Goal: Task Accomplishment & Management: Complete application form

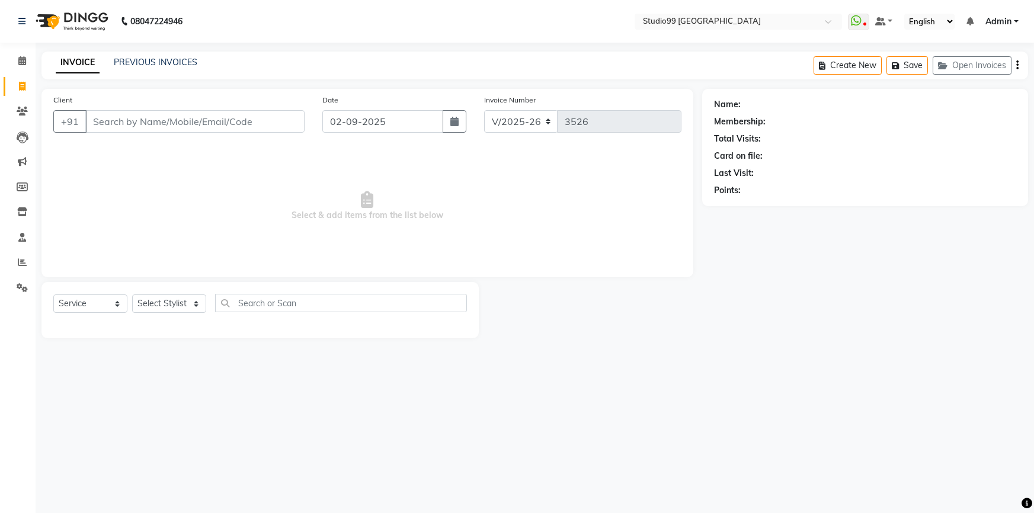
select select "6042"
select select "service"
click at [154, 56] on div "PREVIOUS INVOICES" at bounding box center [156, 62] width 84 height 12
click at [160, 64] on link "PREVIOUS INVOICES" at bounding box center [156, 62] width 84 height 11
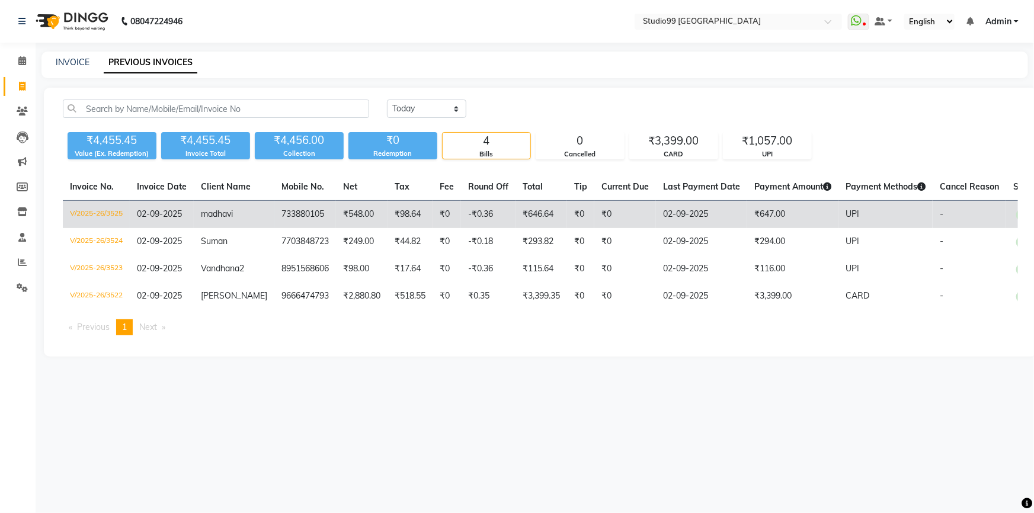
click at [294, 201] on td "733880105" at bounding box center [305, 215] width 62 height 28
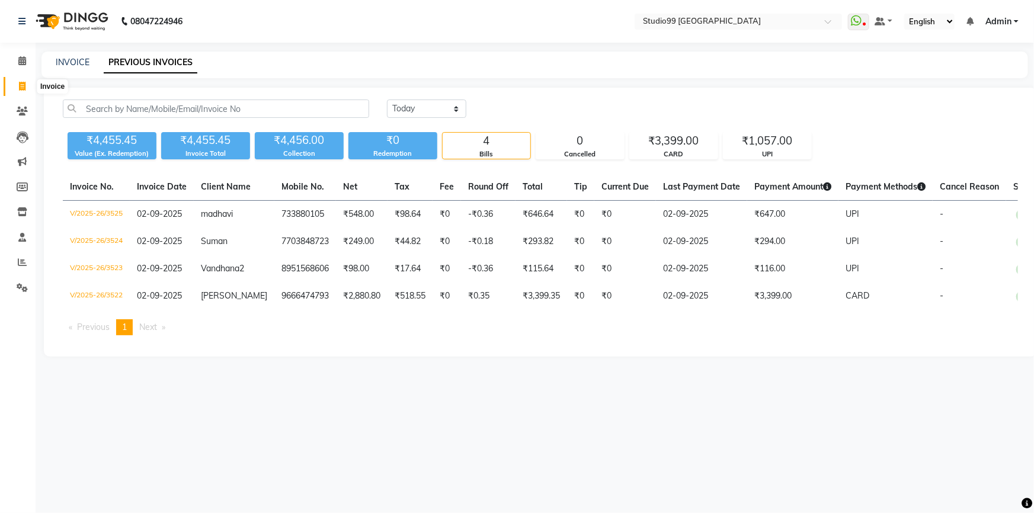
click at [24, 85] on icon at bounding box center [22, 86] width 7 height 9
select select "service"
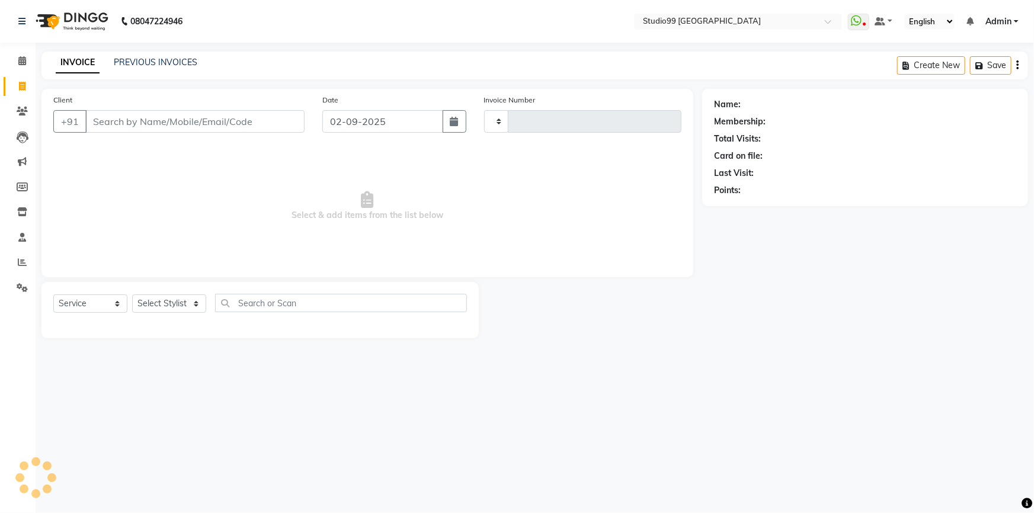
type input "3526"
select select "6042"
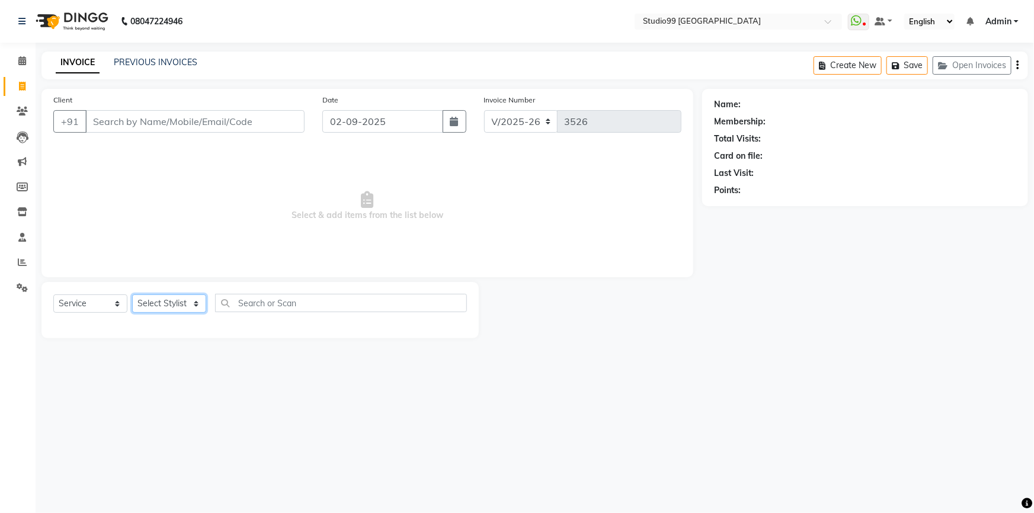
click at [162, 296] on select "Select Stylist Admin AKSHAY [PERSON_NAME] mahi [PERSON_NAME] [PERSON_NAME] [PER…" at bounding box center [169, 303] width 74 height 18
select select "62978"
click at [132, 294] on select "Select Stylist Admin AKSHAY [PERSON_NAME] mahi [PERSON_NAME] [PERSON_NAME] [PER…" at bounding box center [169, 303] width 74 height 18
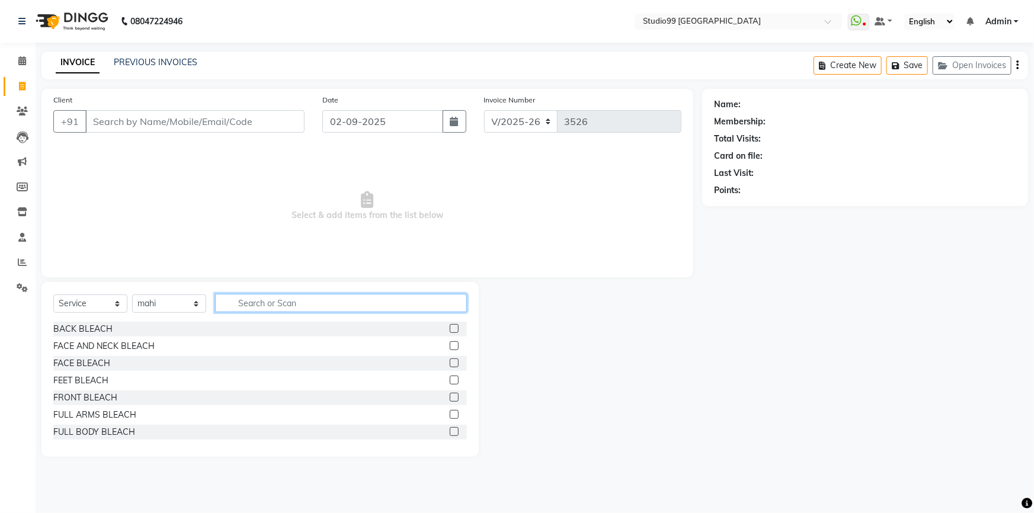
click at [253, 299] on input "text" at bounding box center [341, 303] width 252 height 18
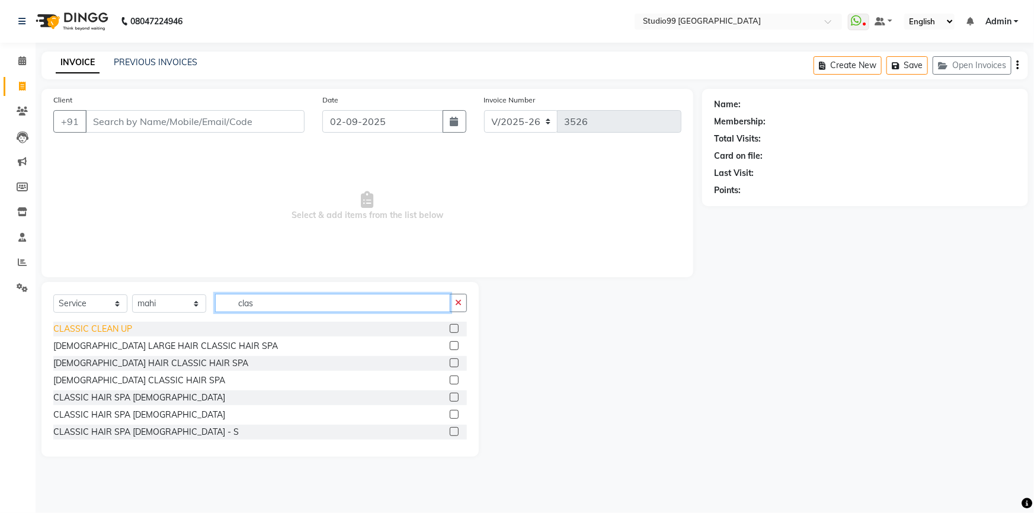
type input "clas"
click at [117, 326] on div "CLASSIC CLEAN UP" at bounding box center [92, 329] width 79 height 12
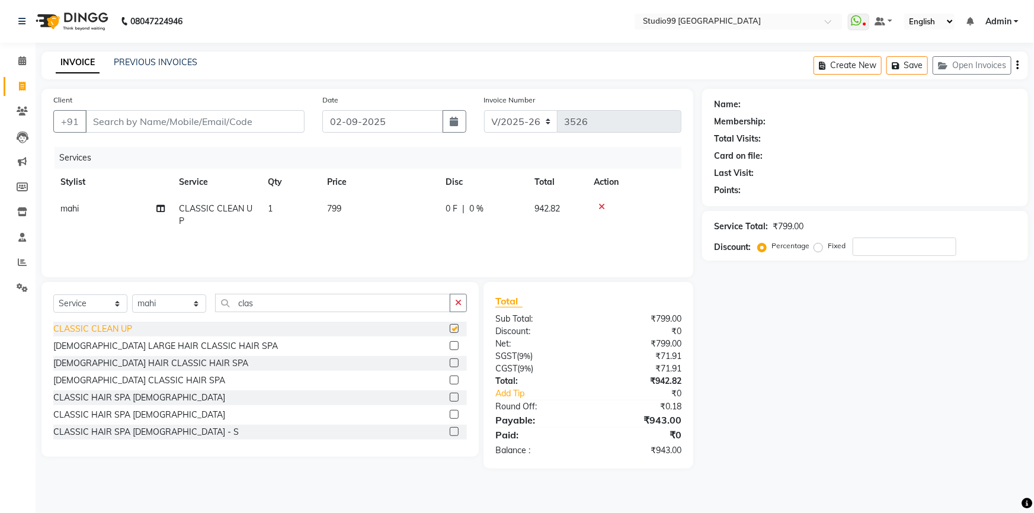
checkbox input "false"
drag, startPoint x: 279, startPoint y: 308, endPoint x: 263, endPoint y: 296, distance: 20.3
click at [270, 300] on input "clas" at bounding box center [332, 303] width 235 height 18
type input "c"
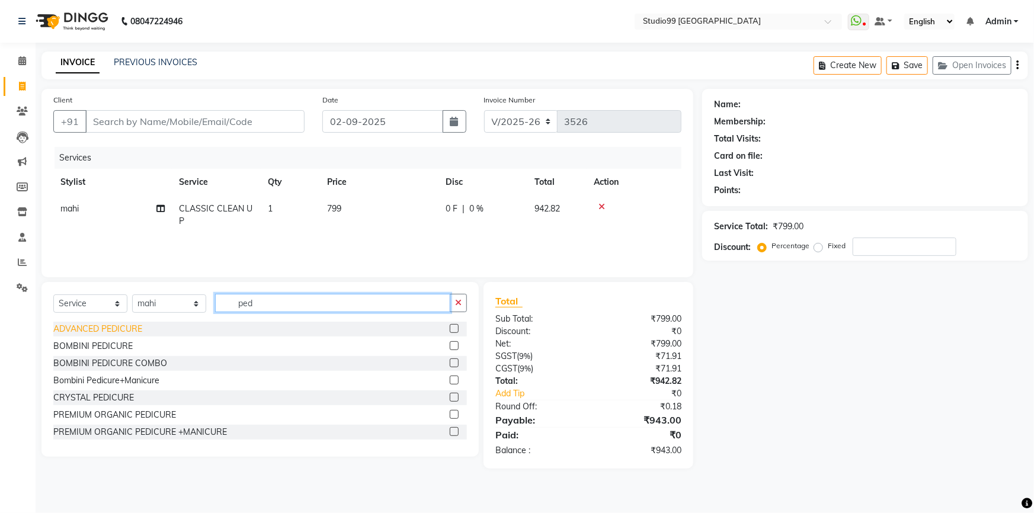
type input "ped"
click at [91, 328] on div "ADVANCED PEDICURE" at bounding box center [97, 329] width 89 height 12
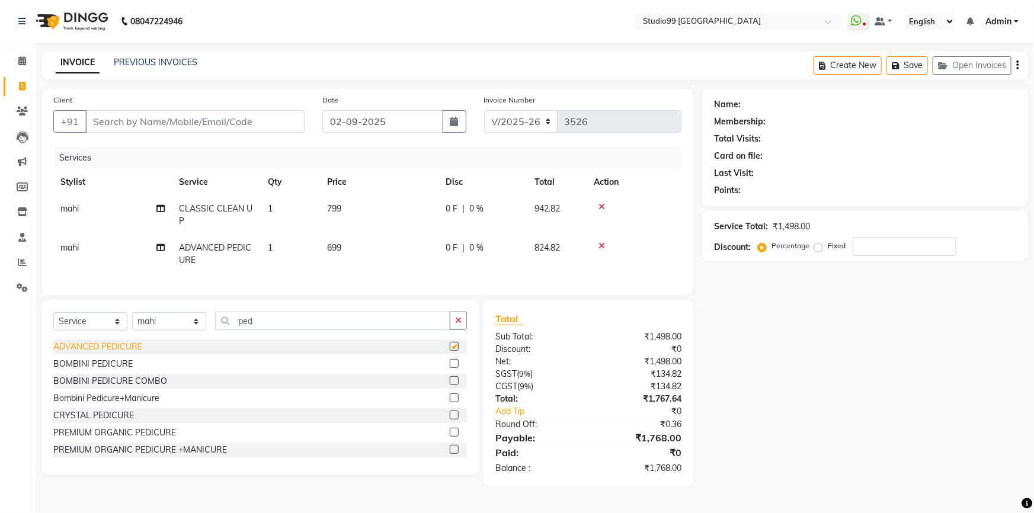
checkbox input "false"
click at [289, 330] on input "ped" at bounding box center [332, 321] width 235 height 18
type input "p"
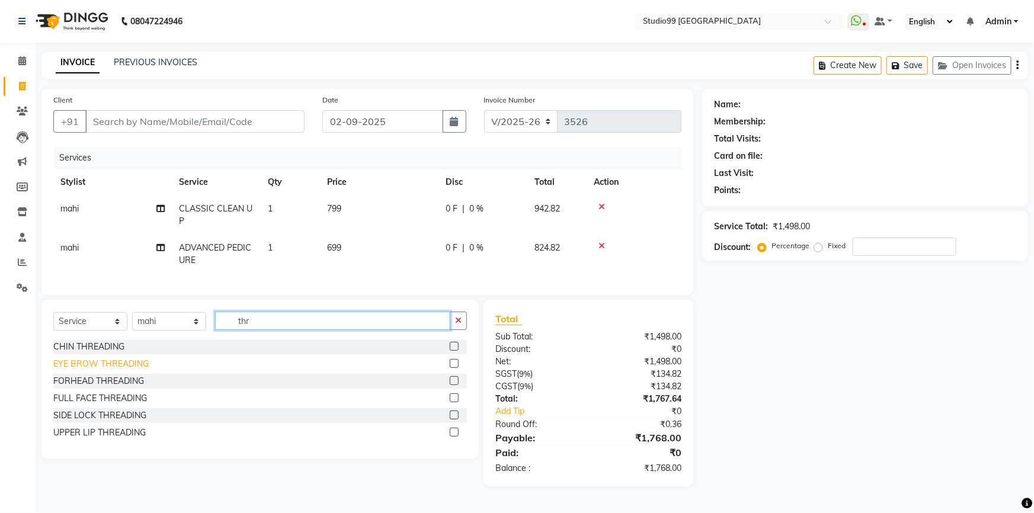
type input "thr"
drag, startPoint x: 95, startPoint y: 375, endPoint x: 147, endPoint y: 372, distance: 52.3
click at [100, 370] on div "EYE BROW THREADING" at bounding box center [100, 364] width 95 height 12
checkbox input "false"
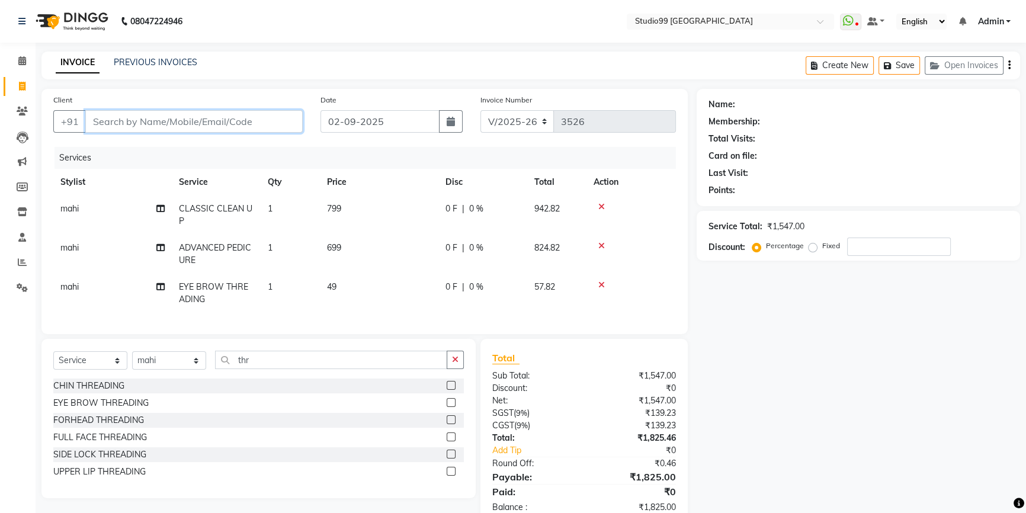
click at [105, 126] on input "Client" at bounding box center [193, 121] width 217 height 23
type input "8"
type input "0"
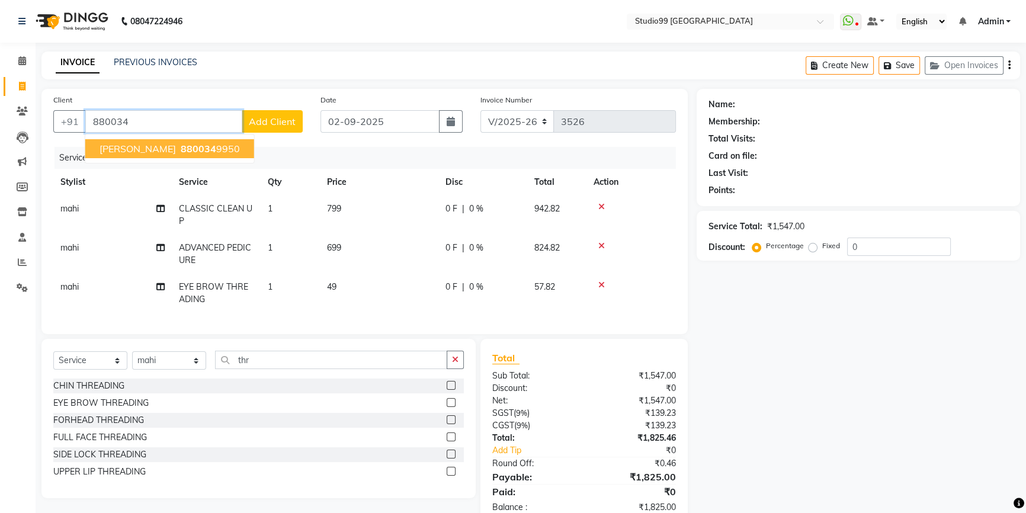
click at [119, 154] on span "[PERSON_NAME]" at bounding box center [138, 149] width 76 height 12
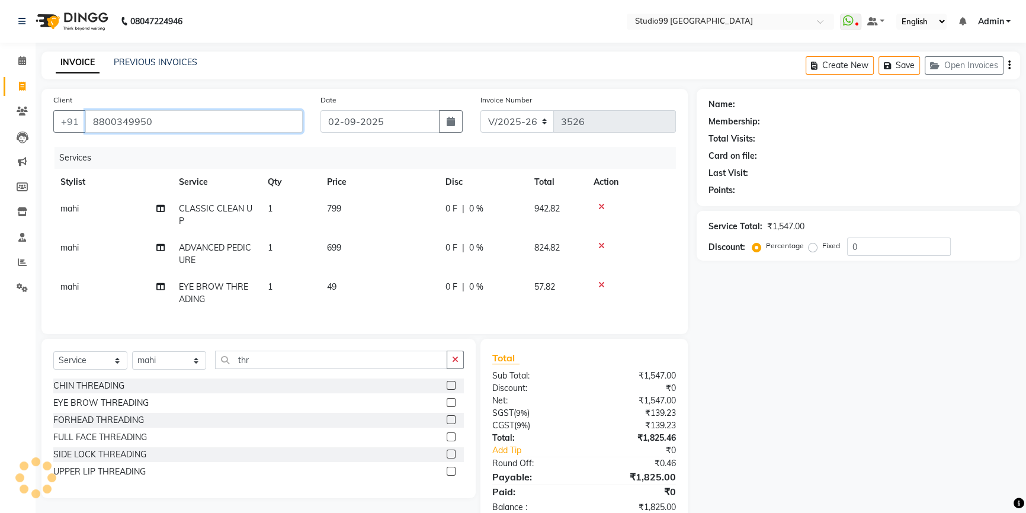
type input "8800349950"
select select "2: Object"
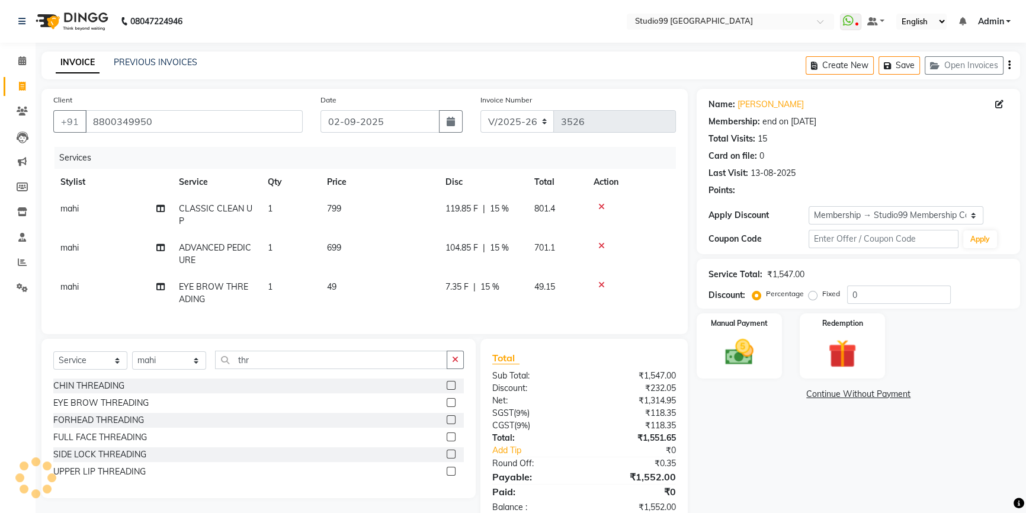
type input "15"
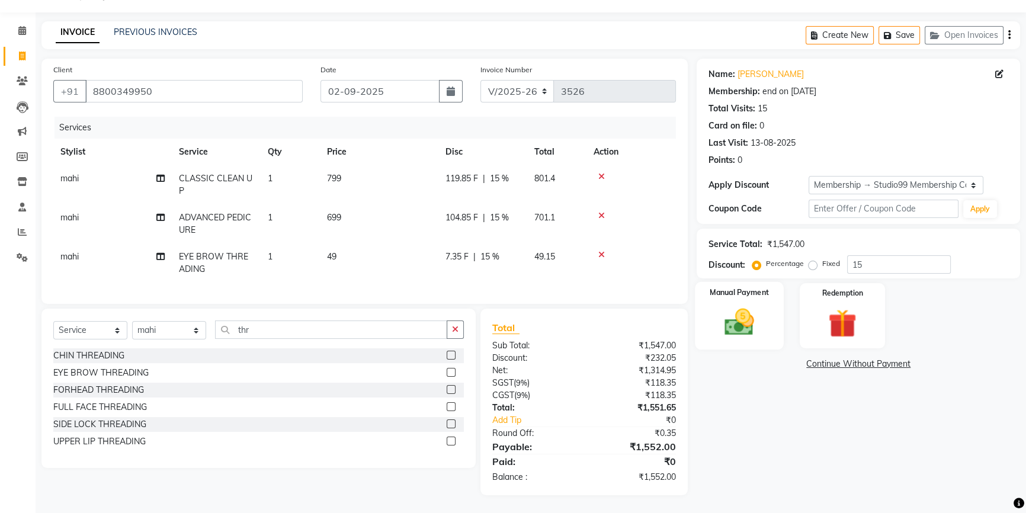
drag, startPoint x: 730, startPoint y: 293, endPoint x: 745, endPoint y: 314, distance: 26.0
click at [730, 296] on div "Manual Payment" at bounding box center [739, 316] width 89 height 68
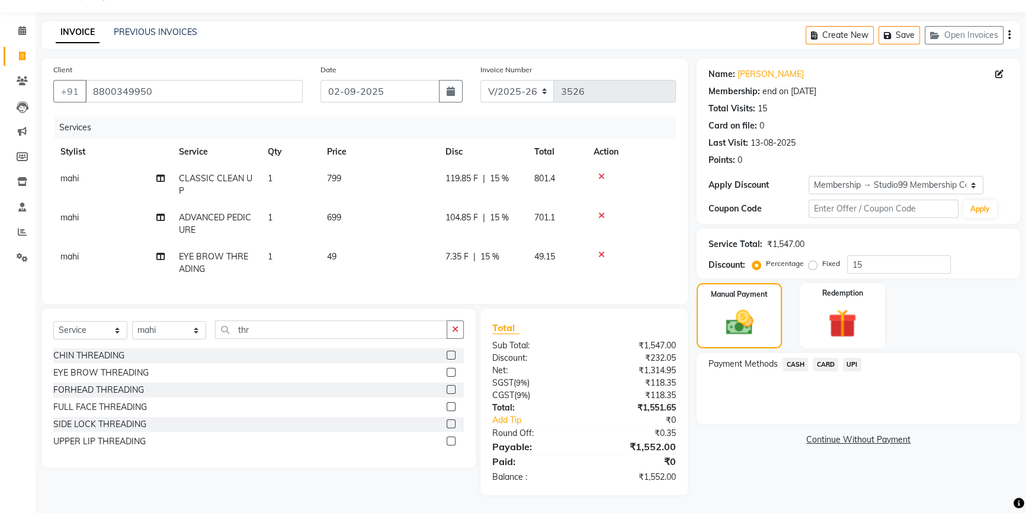
click at [853, 360] on span "UPI" at bounding box center [852, 365] width 18 height 14
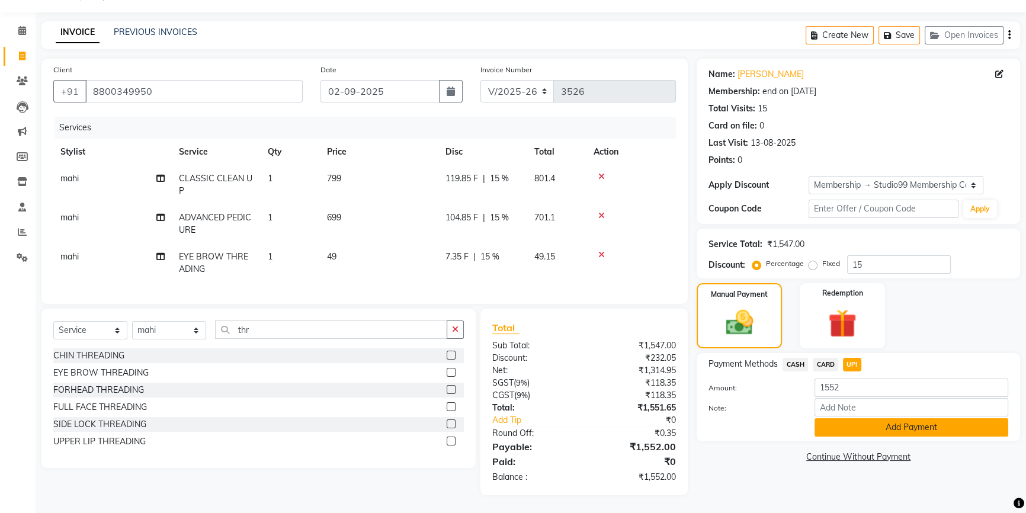
click at [870, 420] on button "Add Payment" at bounding box center [912, 427] width 194 height 18
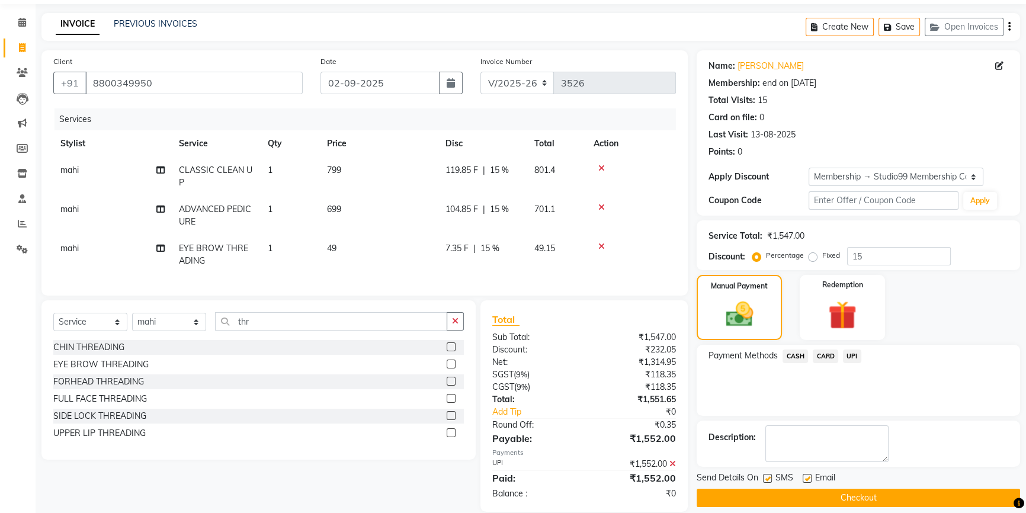
click at [779, 498] on button "Checkout" at bounding box center [859, 498] width 324 height 18
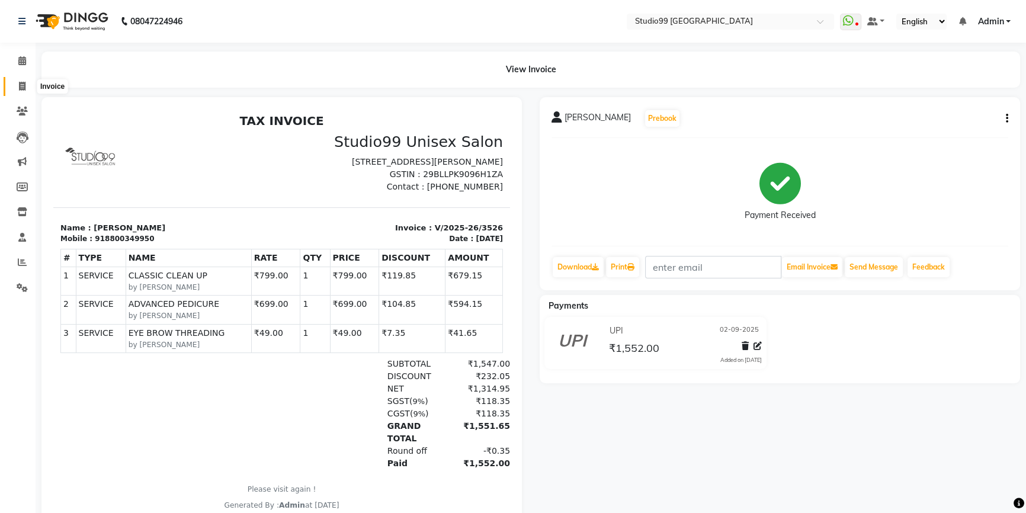
click at [12, 88] on span at bounding box center [22, 87] width 21 height 14
select select "6042"
select select "service"
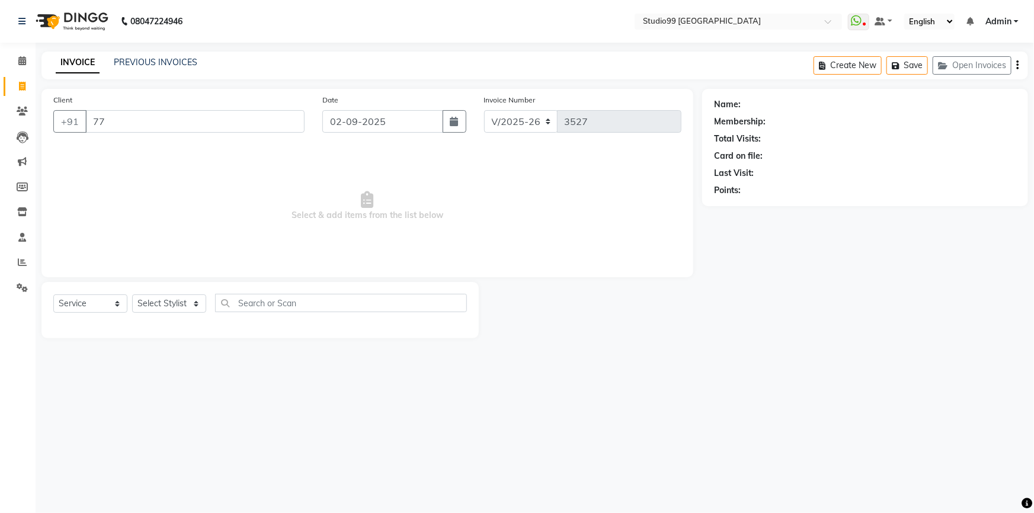
type input "7"
type input "0"
click at [171, 292] on div "Select Service Product Membership Package Voucher Prepaid Gift Card Select Styl…" at bounding box center [259, 310] width 437 height 56
click at [169, 300] on select "Select Stylist Admin AKSHAY [PERSON_NAME] mahi [PERSON_NAME] [PERSON_NAME] [PER…" at bounding box center [169, 303] width 74 height 18
select select "43530"
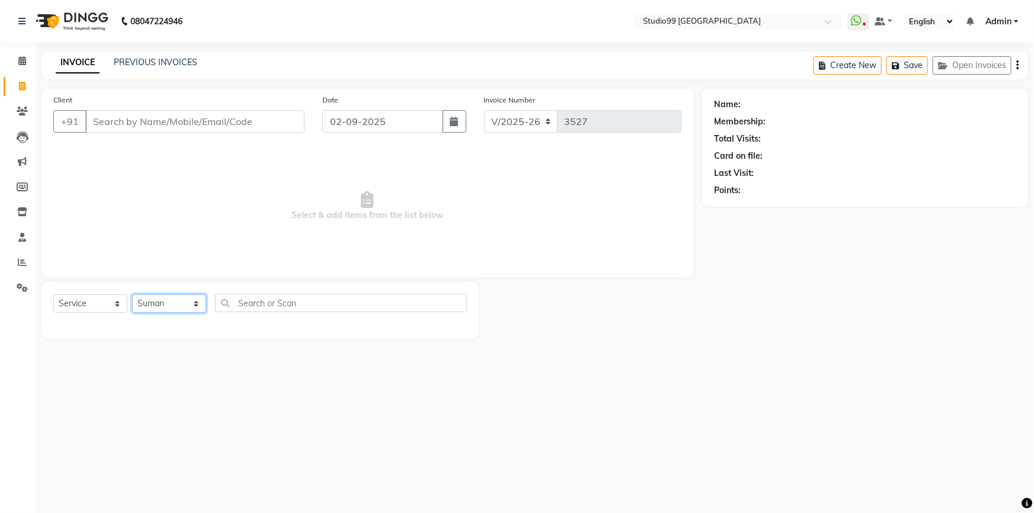
click at [132, 294] on select "Select Stylist Admin AKSHAY [PERSON_NAME] mahi [PERSON_NAME] [PERSON_NAME] [PER…" at bounding box center [169, 303] width 74 height 18
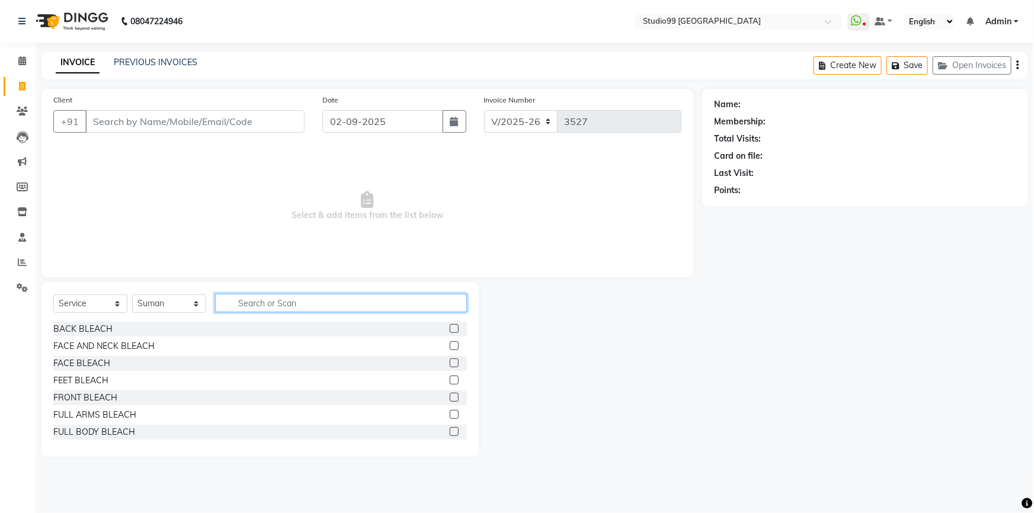
click at [280, 304] on input "text" at bounding box center [341, 303] width 252 height 18
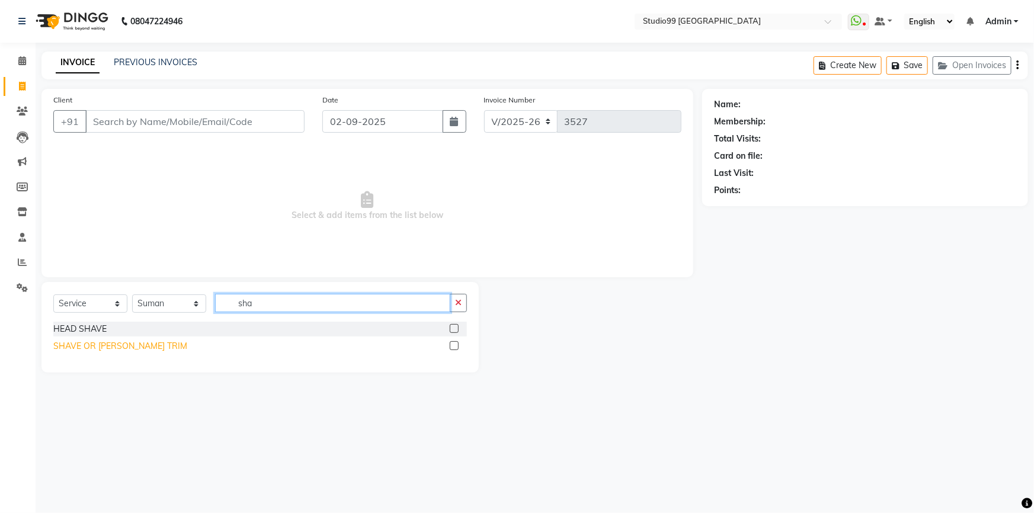
type input "sha"
click at [103, 344] on div "SHAVE OR [PERSON_NAME] TRIM" at bounding box center [120, 346] width 134 height 12
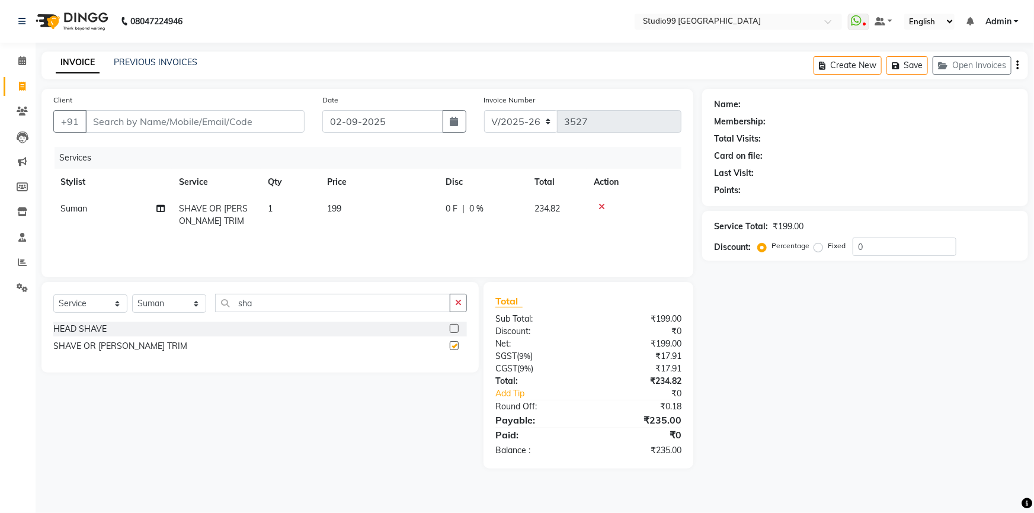
checkbox input "false"
click at [130, 133] on div "Client +91" at bounding box center [178, 118] width 269 height 49
click at [136, 129] on input "Client" at bounding box center [194, 121] width 219 height 23
type input "9487342788"
click at [266, 114] on button "Add Client" at bounding box center [274, 121] width 61 height 23
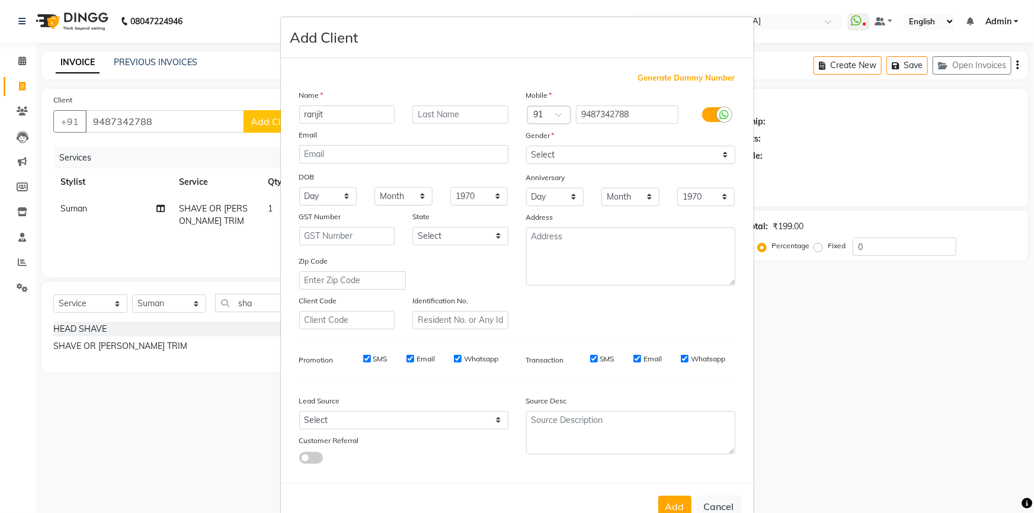
click at [302, 119] on input "ranjit" at bounding box center [347, 114] width 96 height 18
type input "Ranjit"
click at [632, 152] on select "Select [DEMOGRAPHIC_DATA] [DEMOGRAPHIC_DATA] Other Prefer Not To Say" at bounding box center [630, 155] width 209 height 18
select select "other"
click at [526, 146] on select "Select [DEMOGRAPHIC_DATA] [DEMOGRAPHIC_DATA] Other Prefer Not To Say" at bounding box center [630, 155] width 209 height 18
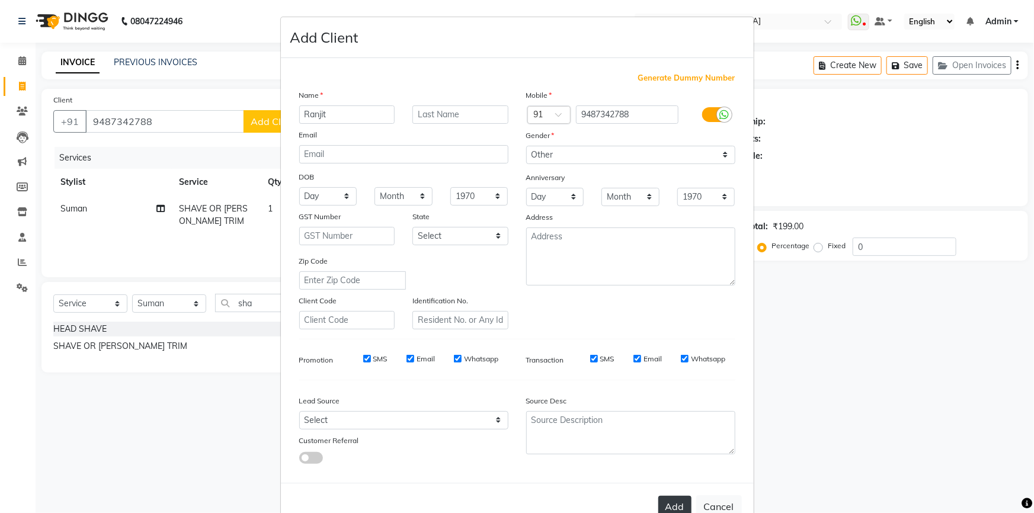
click at [670, 505] on button "Add" at bounding box center [674, 506] width 33 height 21
select select
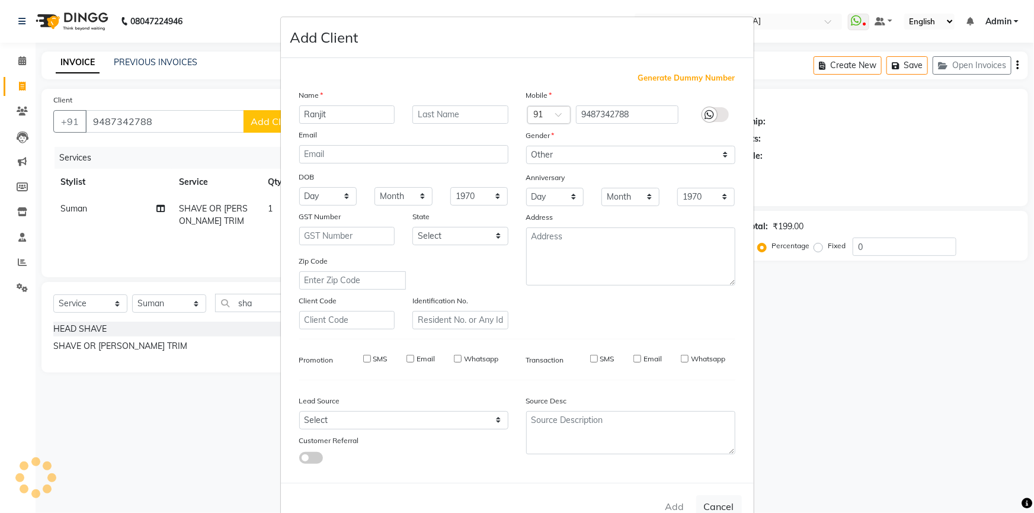
select select
checkbox input "false"
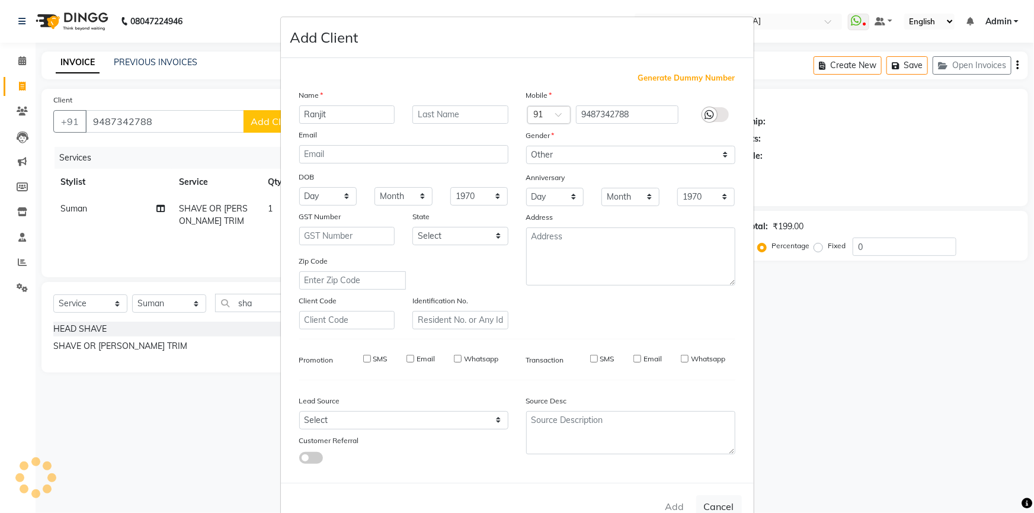
checkbox input "false"
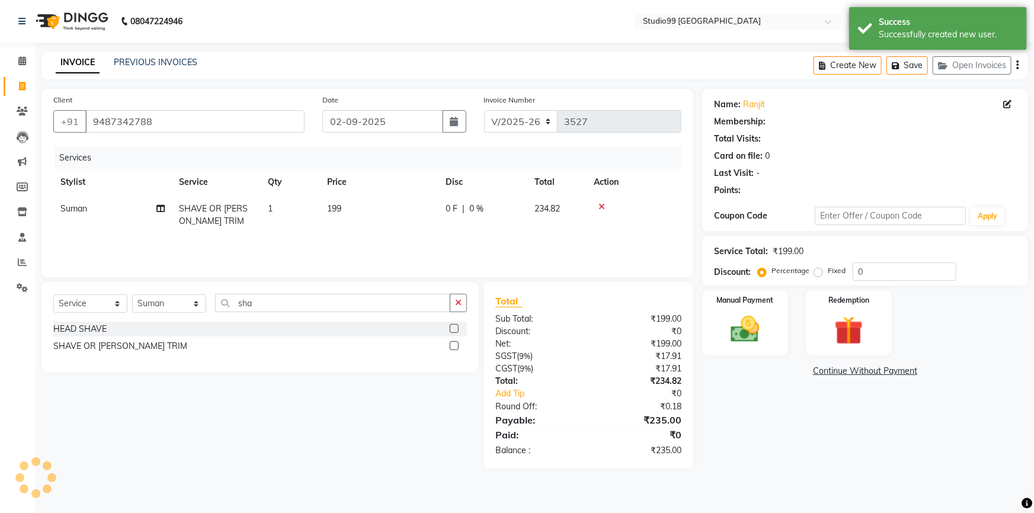
select select "1: Object"
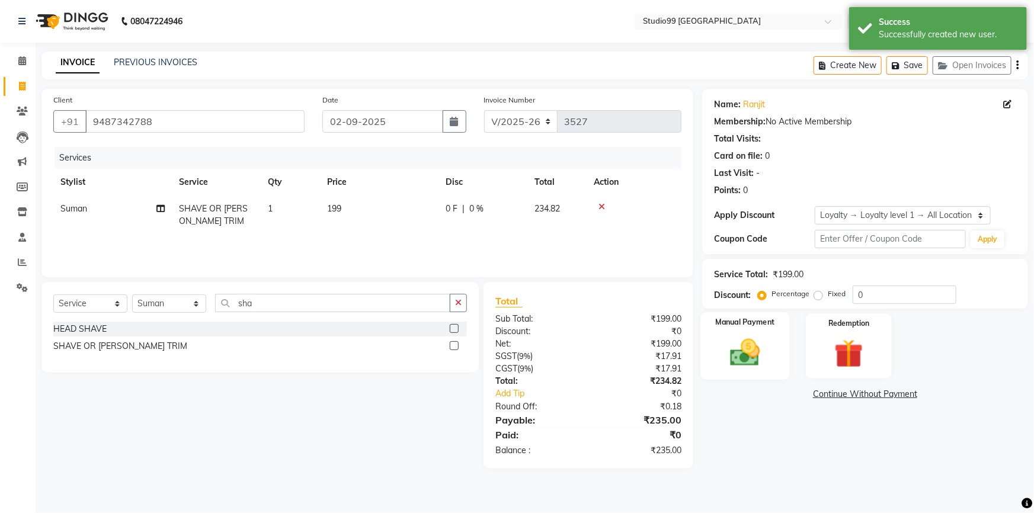
click at [756, 344] on img at bounding box center [745, 352] width 49 height 34
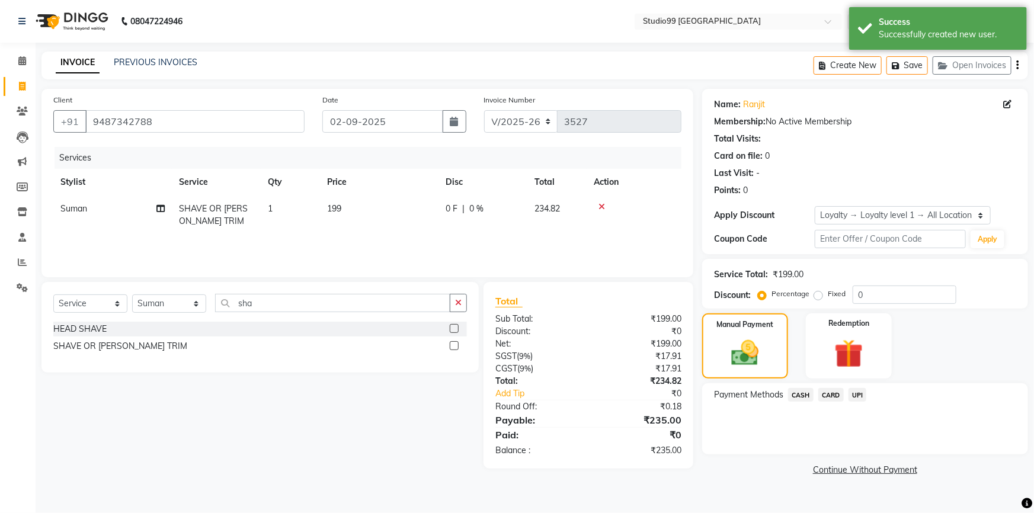
click at [862, 397] on span "UPI" at bounding box center [858, 395] width 18 height 14
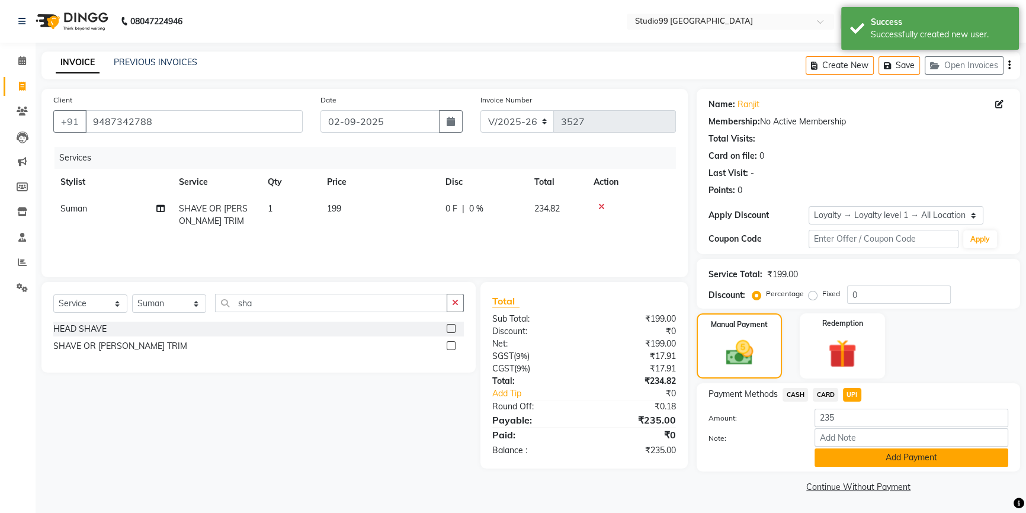
click at [877, 452] on button "Add Payment" at bounding box center [912, 458] width 194 height 18
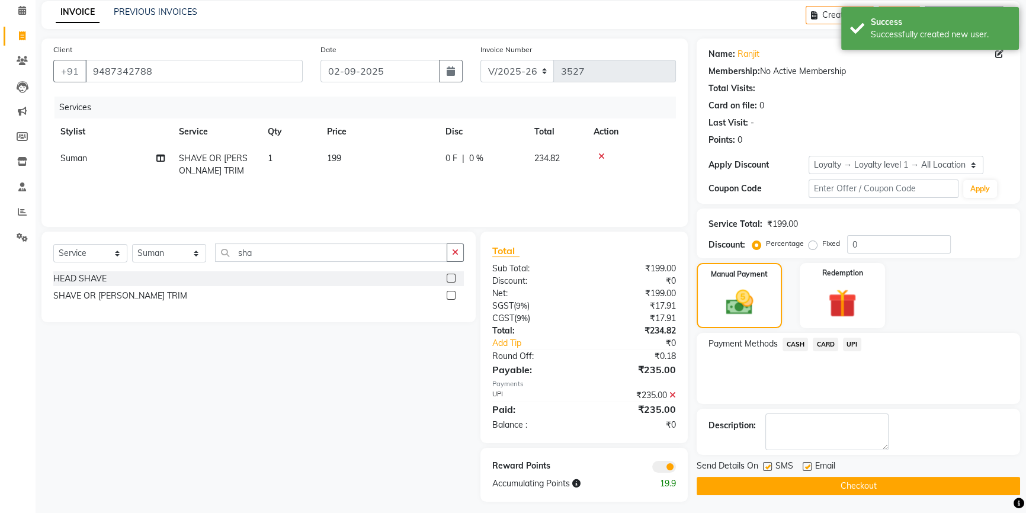
scroll to position [57, 0]
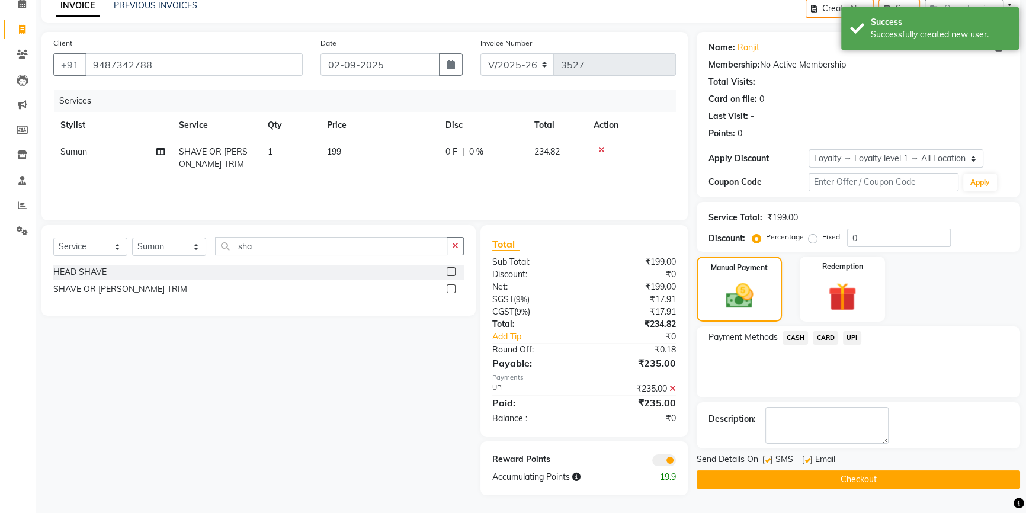
click at [797, 470] on button "Checkout" at bounding box center [859, 479] width 324 height 18
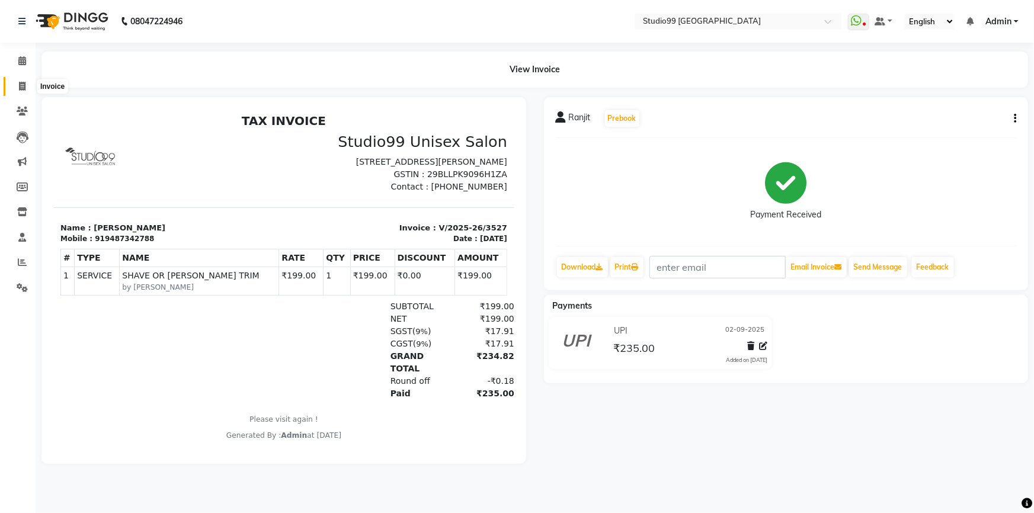
click at [33, 90] on body "08047224946 Select Location × Studio99 [GEOGRAPHIC_DATA] WhatsApp Status ✕ Stat…" at bounding box center [517, 256] width 1034 height 513
click at [33, 90] on ngb-tooltip-window "Invoice" at bounding box center [53, 86] width 40 height 20
click at [29, 89] on span at bounding box center [22, 87] width 21 height 14
select select "service"
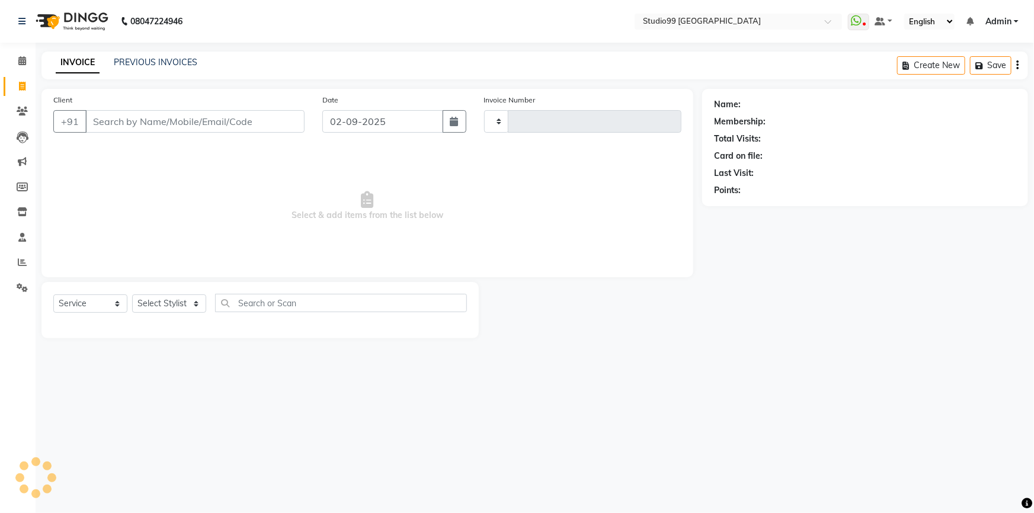
type input "3528"
click at [27, 89] on span at bounding box center [22, 87] width 21 height 14
select select "service"
type input "3528"
select select "6042"
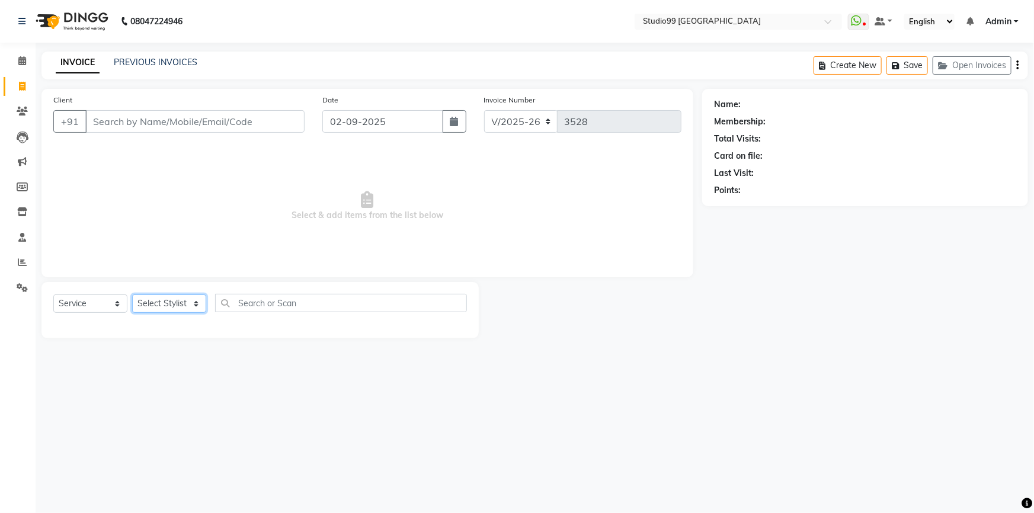
drag, startPoint x: 157, startPoint y: 312, endPoint x: 155, endPoint y: 300, distance: 12.1
click at [155, 307] on select "Select Stylist Admin AKSHAY [PERSON_NAME] mahi [PERSON_NAME] [PERSON_NAME] [PER…" at bounding box center [169, 303] width 74 height 18
select select "52186"
click at [132, 294] on select "Select Stylist Admin AKSHAY [PERSON_NAME] mahi [PERSON_NAME] [PERSON_NAME] [PER…" at bounding box center [169, 303] width 74 height 18
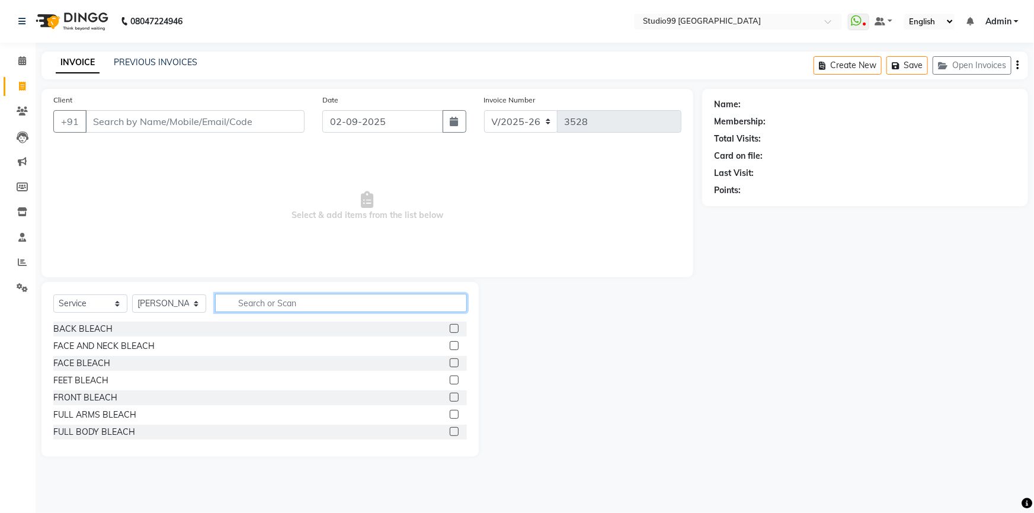
drag, startPoint x: 250, startPoint y: 294, endPoint x: 246, endPoint y: 284, distance: 11.2
click at [249, 289] on div "Select Service Product Membership Package Voucher Prepaid Gift Card Select Styl…" at bounding box center [259, 369] width 437 height 175
type input "FULL AR"
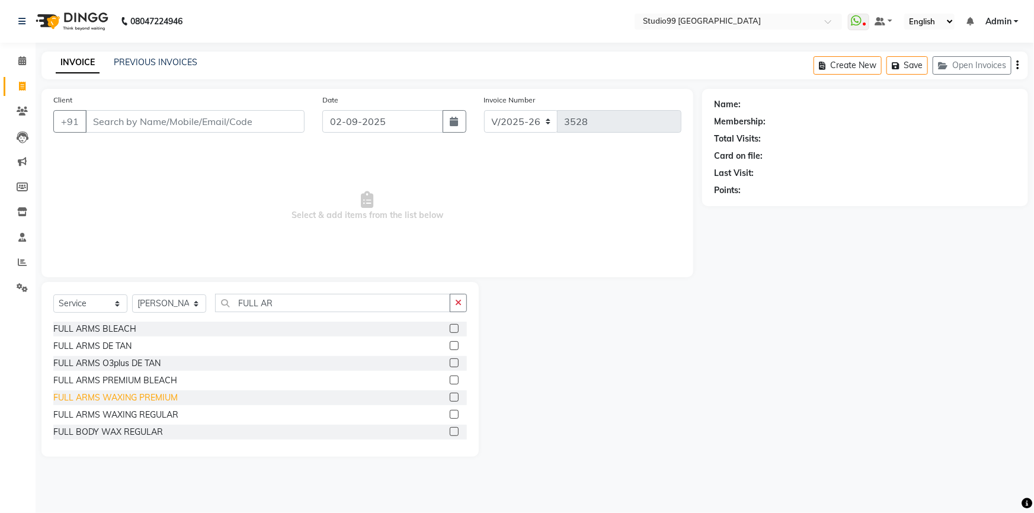
click at [138, 402] on div "FULL ARMS WAXING PREMIUM" at bounding box center [115, 398] width 124 height 12
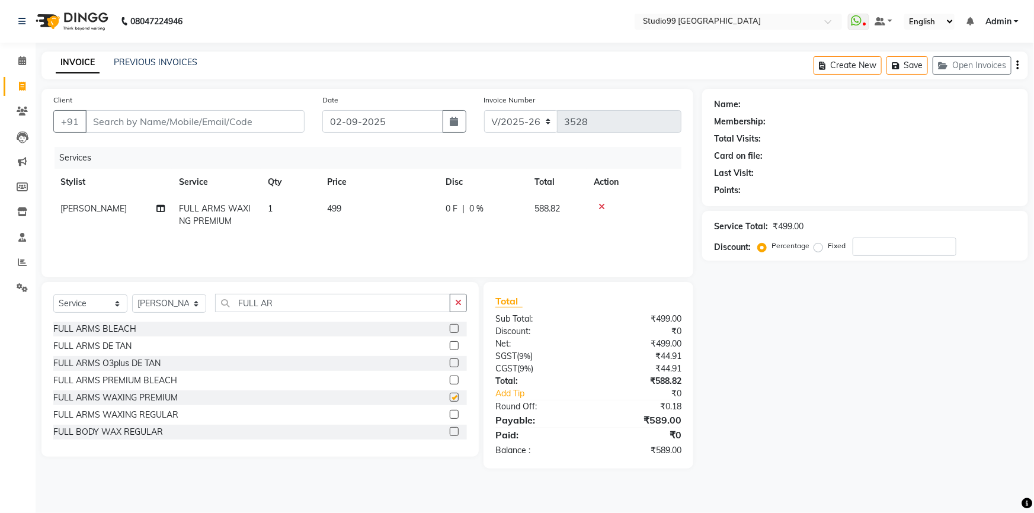
checkbox input "false"
click at [317, 303] on input "FULL AR" at bounding box center [332, 303] width 235 height 18
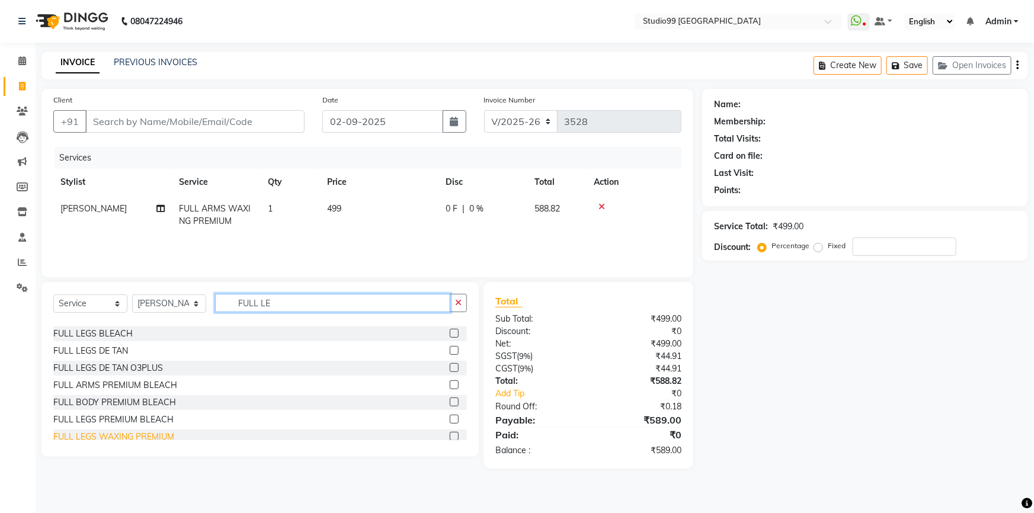
scroll to position [53, 0]
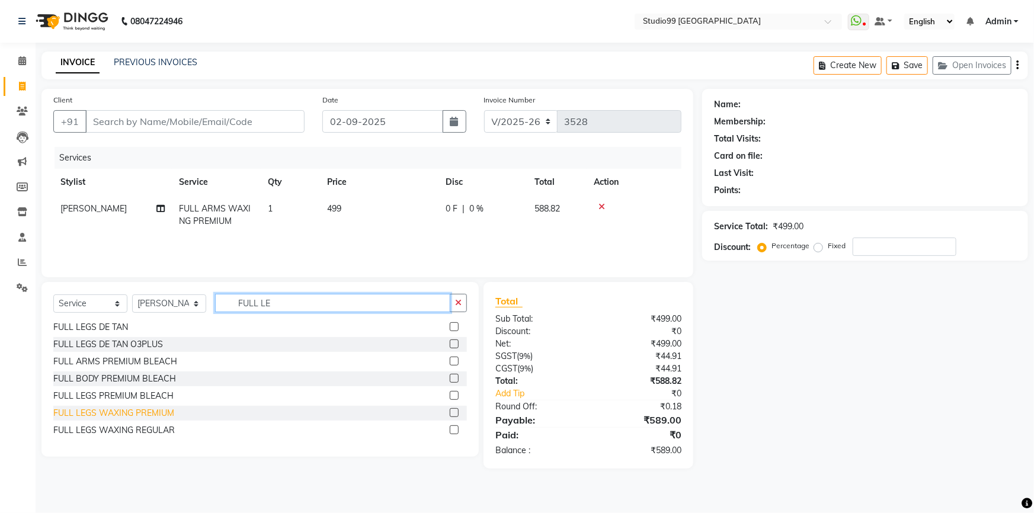
type input "FULL LE"
click at [120, 411] on div "FULL LEGS WAXING PREMIUM" at bounding box center [113, 413] width 121 height 12
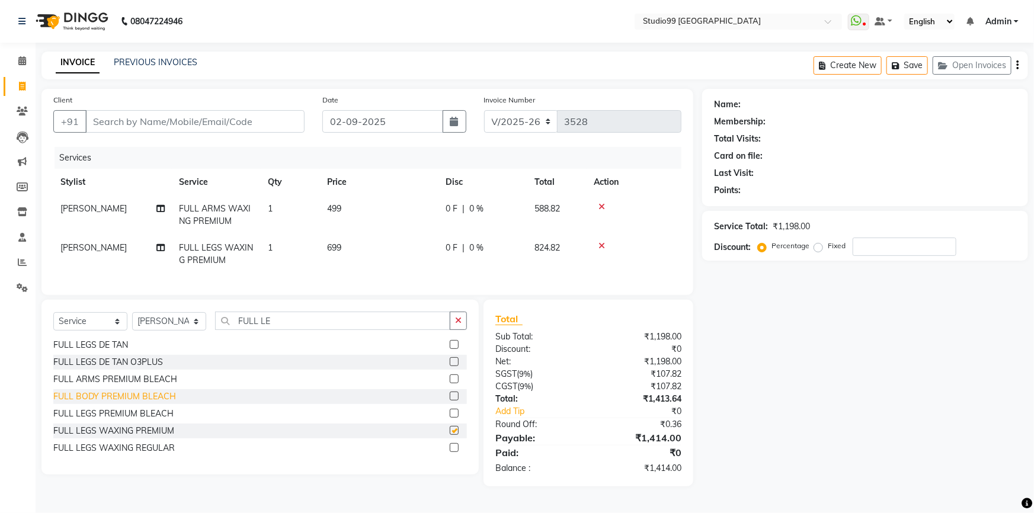
checkbox input "false"
click at [281, 330] on input "FULL LE" at bounding box center [332, 321] width 235 height 18
type input "F"
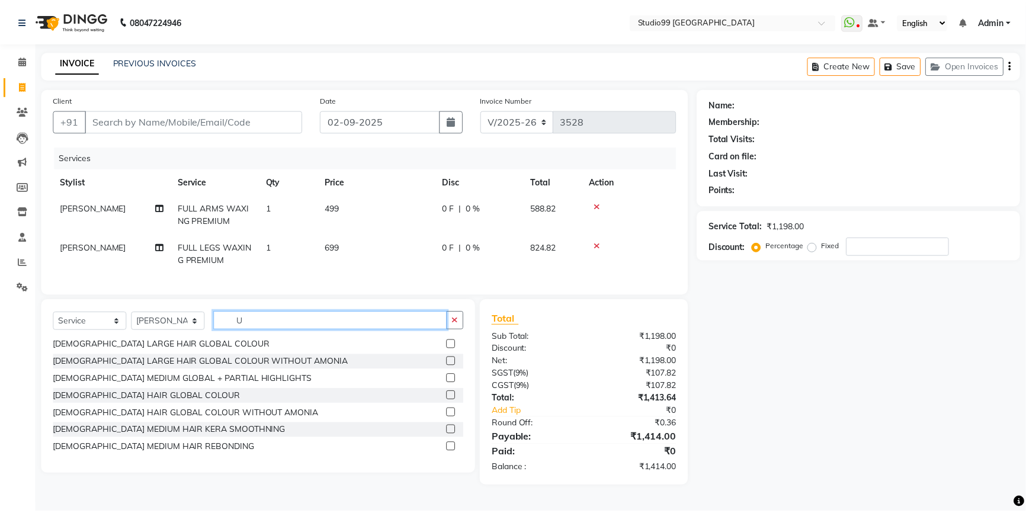
scroll to position [0, 0]
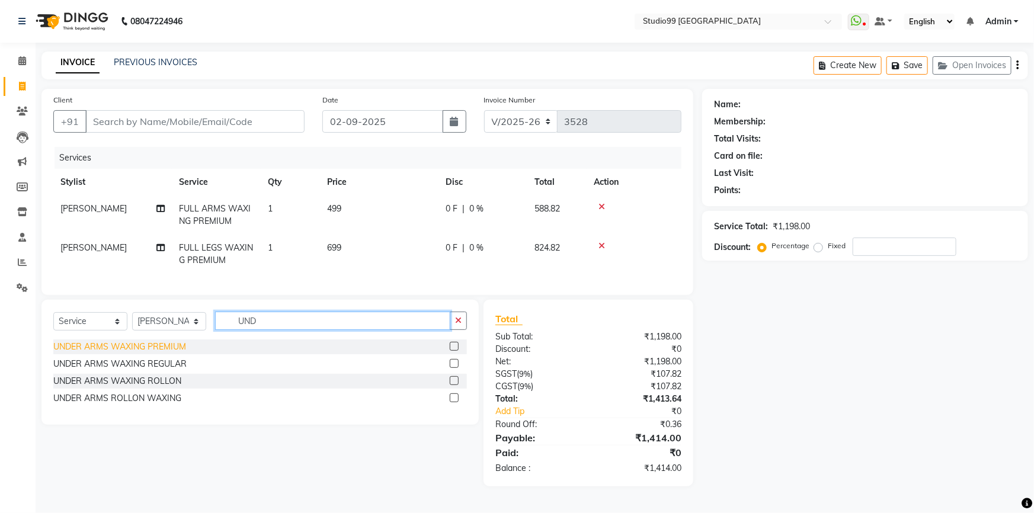
type input "UND"
click at [124, 353] on div "UNDER ARMS WAXING PREMIUM" at bounding box center [119, 347] width 133 height 12
checkbox input "false"
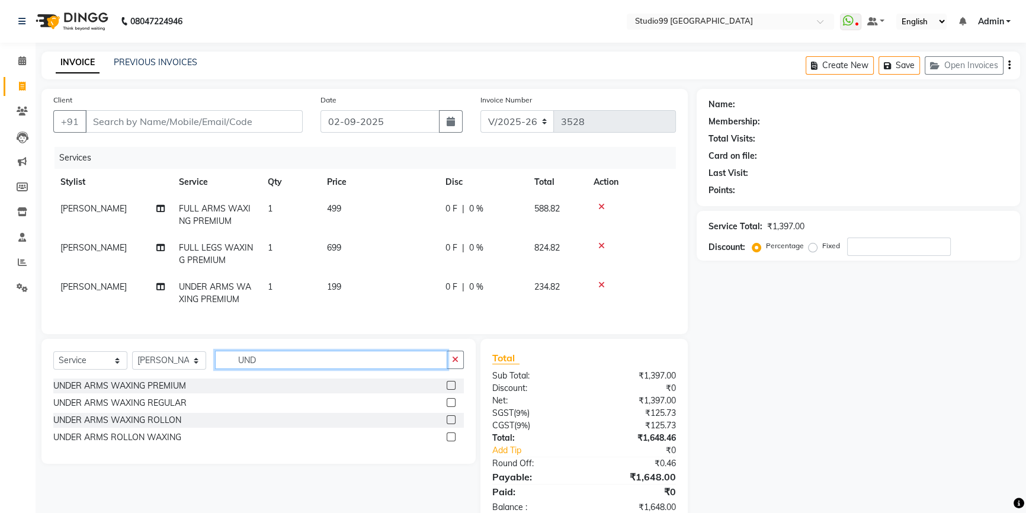
click at [289, 367] on input "UND" at bounding box center [331, 360] width 232 height 18
type input "U"
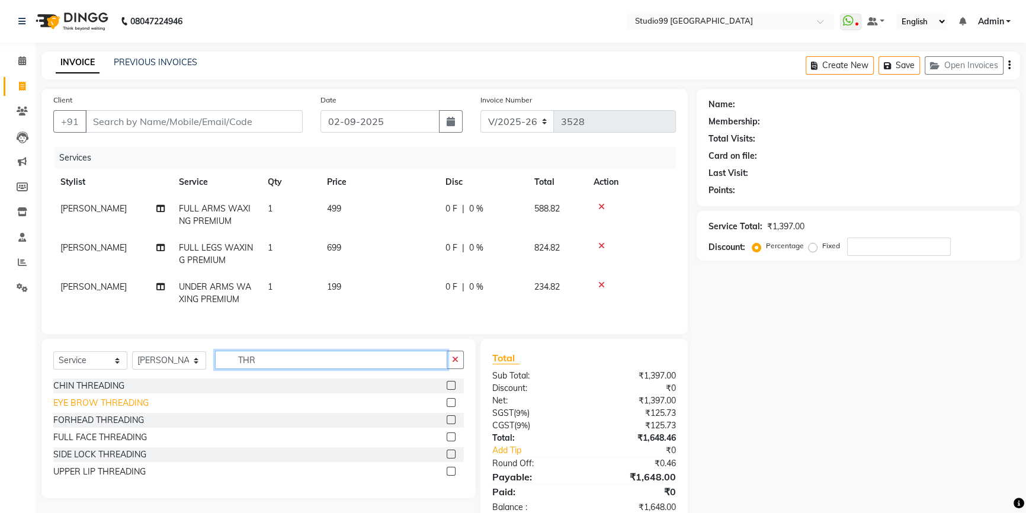
type input "THR"
click at [79, 409] on div "EYE BROW THREADING" at bounding box center [100, 403] width 95 height 12
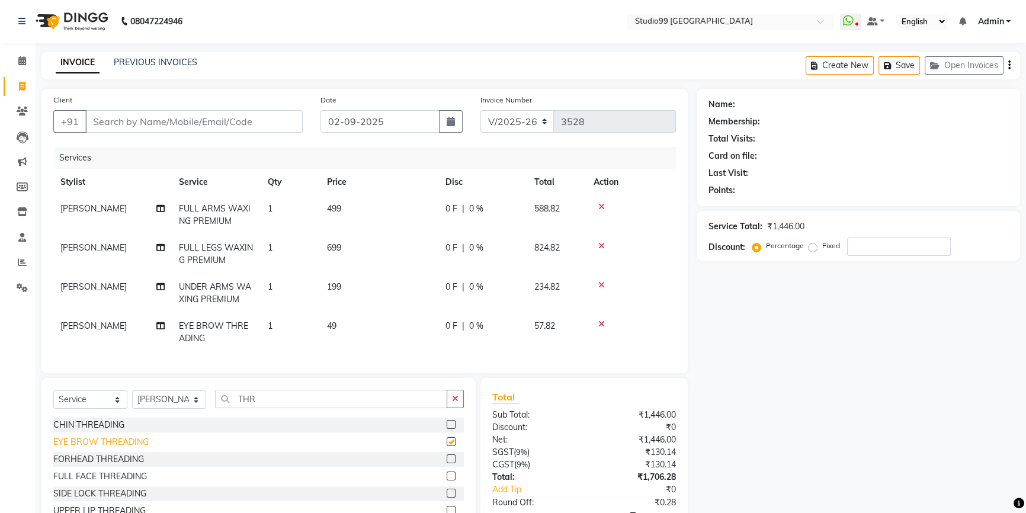
checkbox input "false"
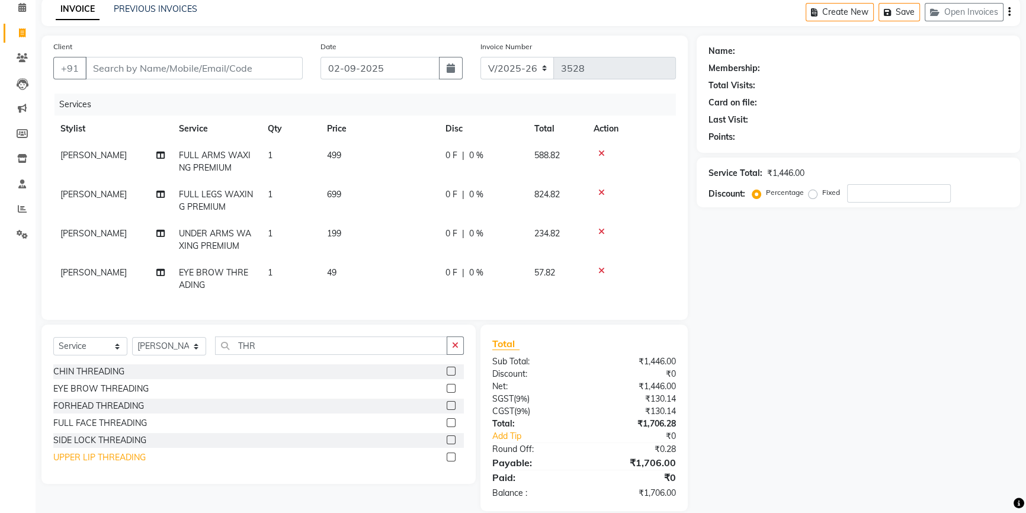
click at [68, 464] on div "UPPER LIP THREADING" at bounding box center [99, 458] width 92 height 12
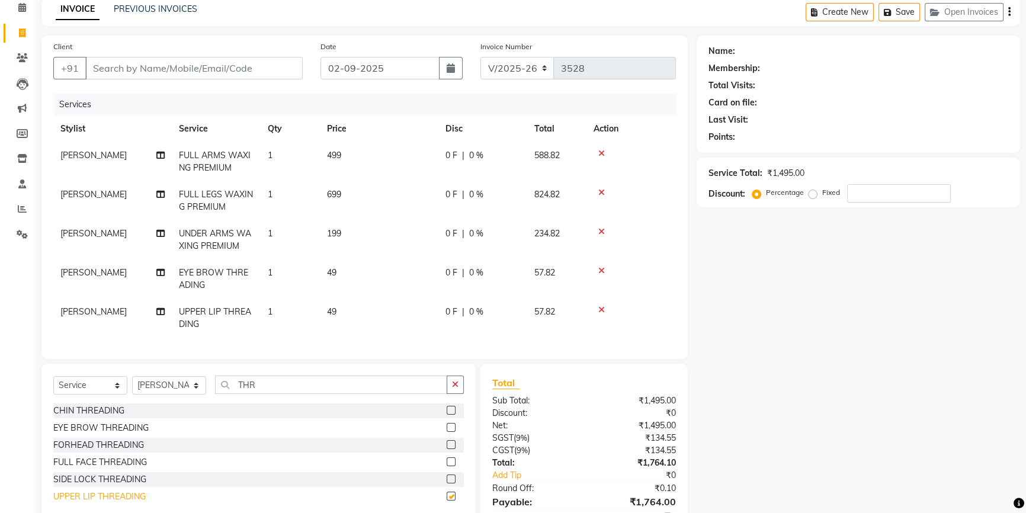
checkbox input "false"
click at [57, 452] on div "FORHEAD THREADING" at bounding box center [98, 445] width 91 height 12
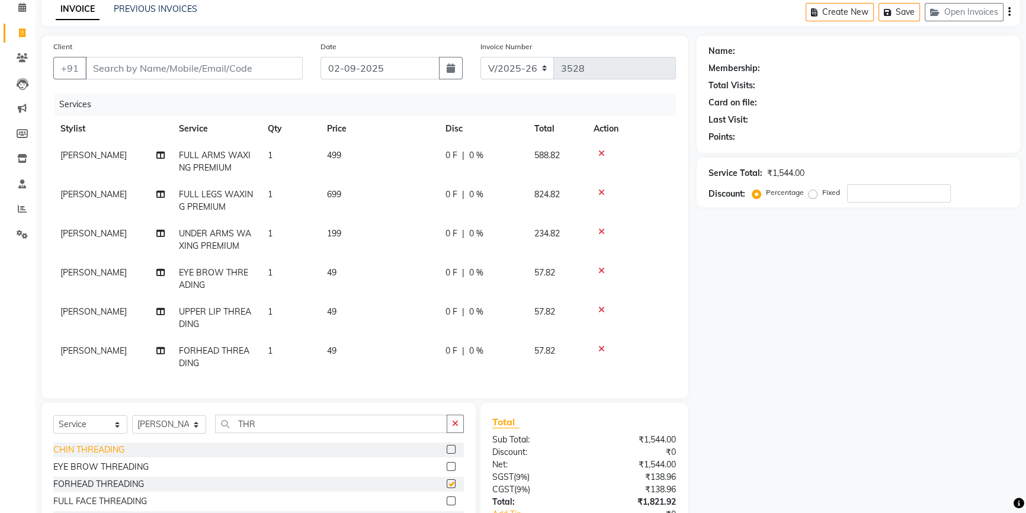
checkbox input "false"
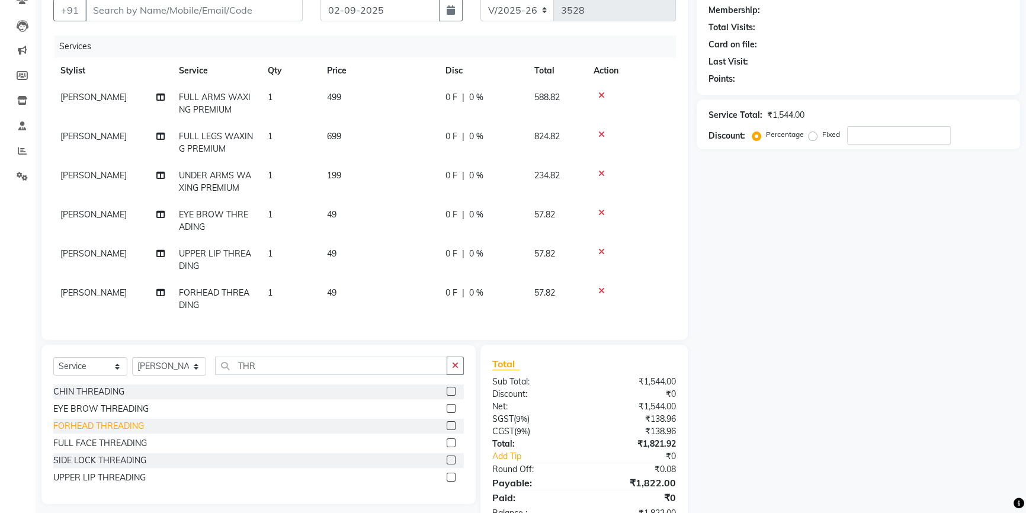
scroll to position [151, 0]
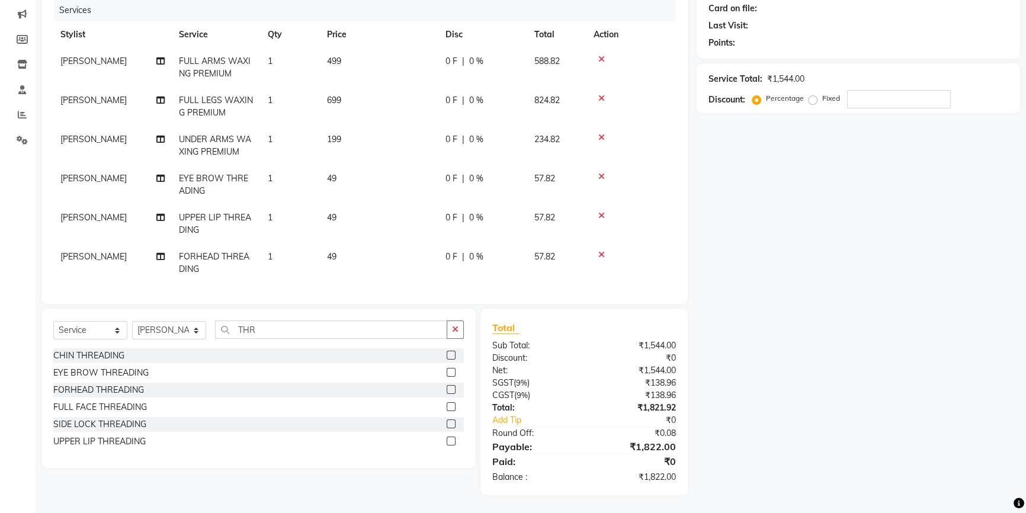
click at [289, 216] on td "1" at bounding box center [290, 223] width 59 height 39
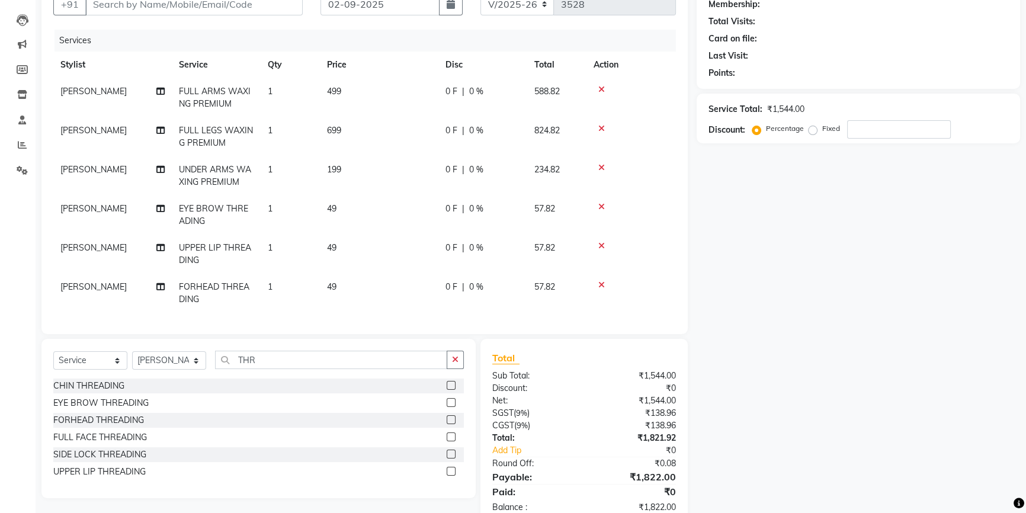
select select "52186"
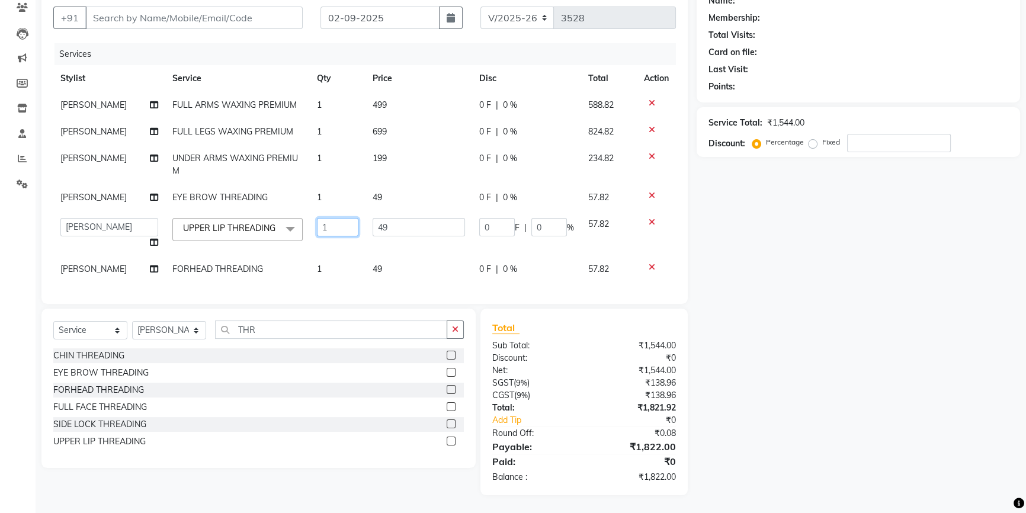
click at [332, 218] on input "1" at bounding box center [338, 227] width 42 height 18
type input "2"
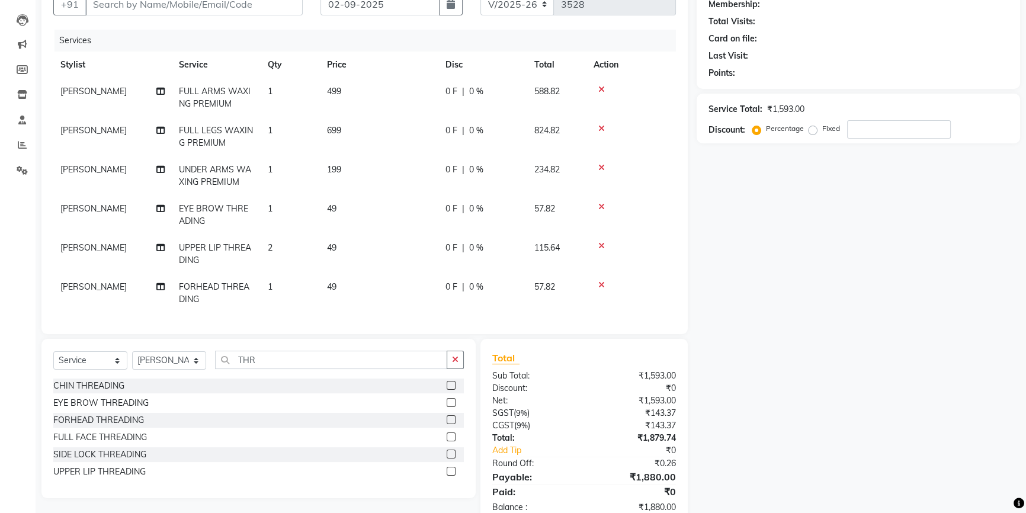
click at [323, 236] on tr "[PERSON_NAME] UPPER LIP THREADING 2 49 0 F | 0 % 115.64" at bounding box center [364, 254] width 623 height 39
click at [281, 366] on input "THR" at bounding box center [331, 360] width 232 height 18
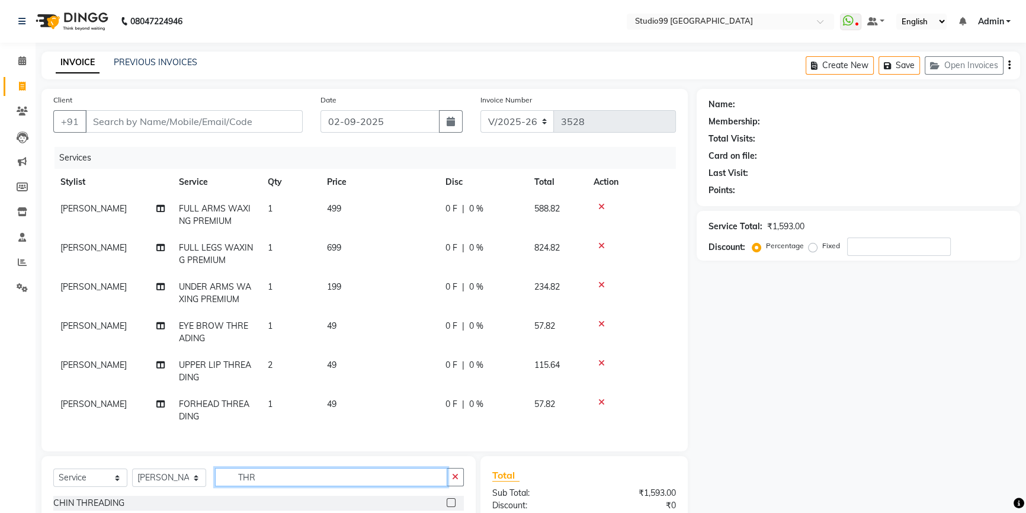
scroll to position [4, 0]
click at [274, 482] on input "THR" at bounding box center [331, 477] width 232 height 18
type input "T"
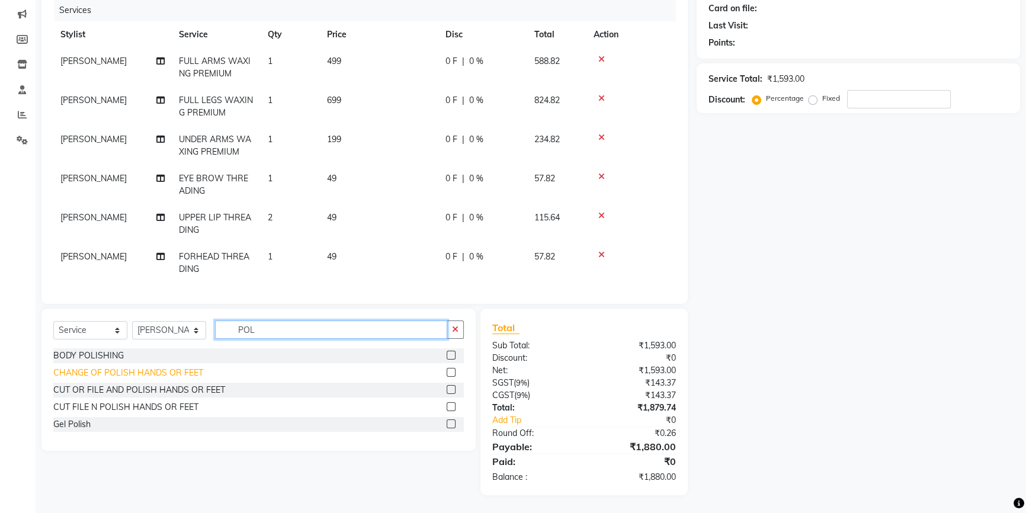
type input "POL"
click at [86, 374] on div "CHANGE OF POLISH HANDS OR FEET" at bounding box center [128, 373] width 150 height 12
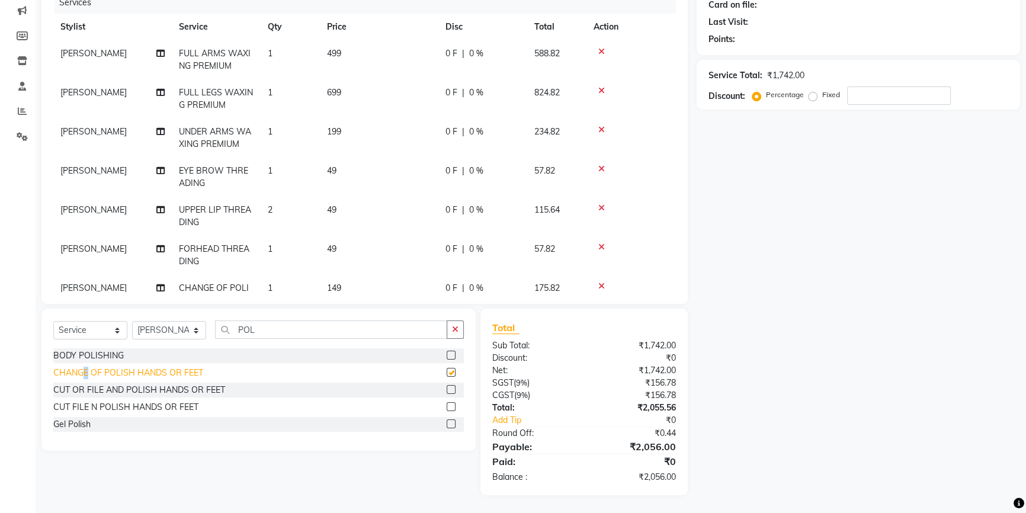
checkbox input "false"
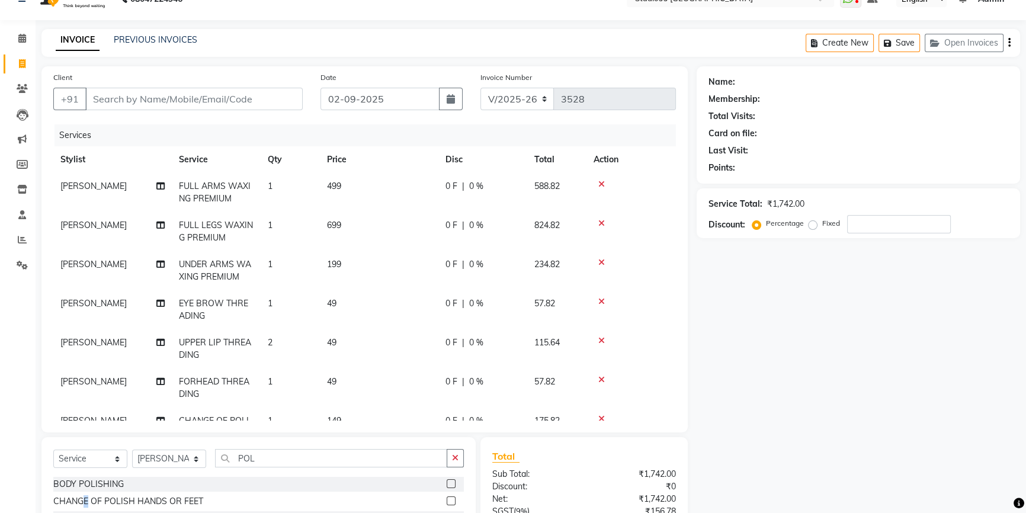
scroll to position [0, 0]
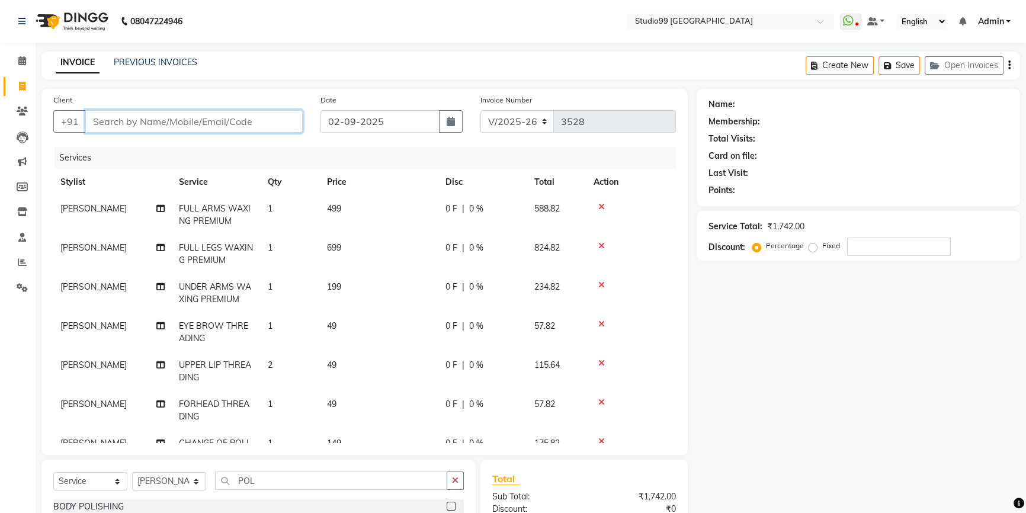
click at [126, 124] on input "Client" at bounding box center [193, 121] width 217 height 23
type input "8"
type input "0"
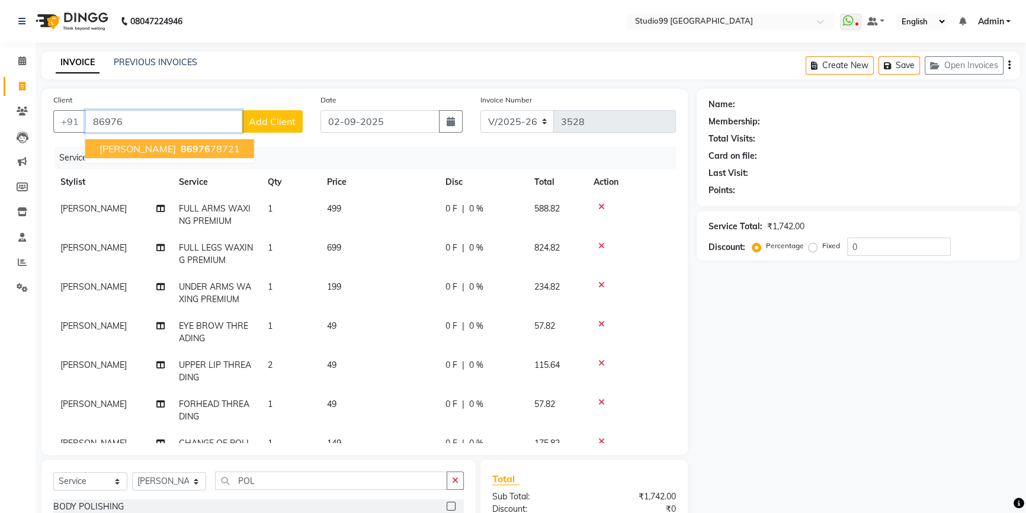
click at [181, 149] on span "86976" at bounding box center [196, 149] width 30 height 12
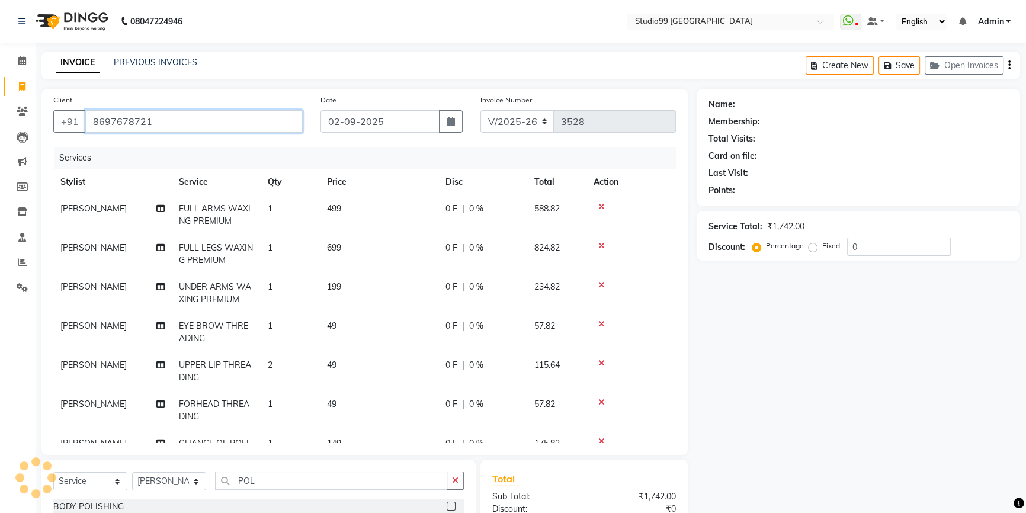
type input "8697678721"
select select "2: Object"
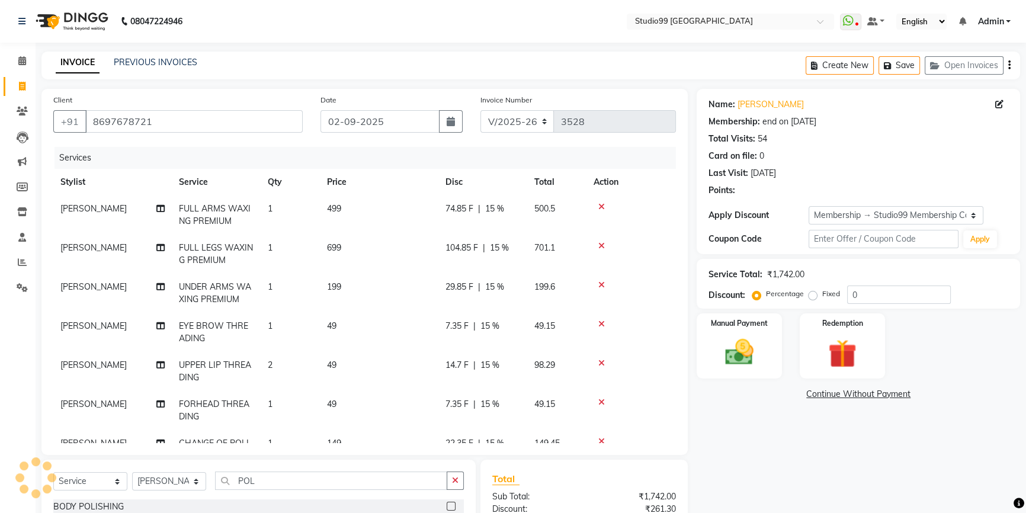
type input "15"
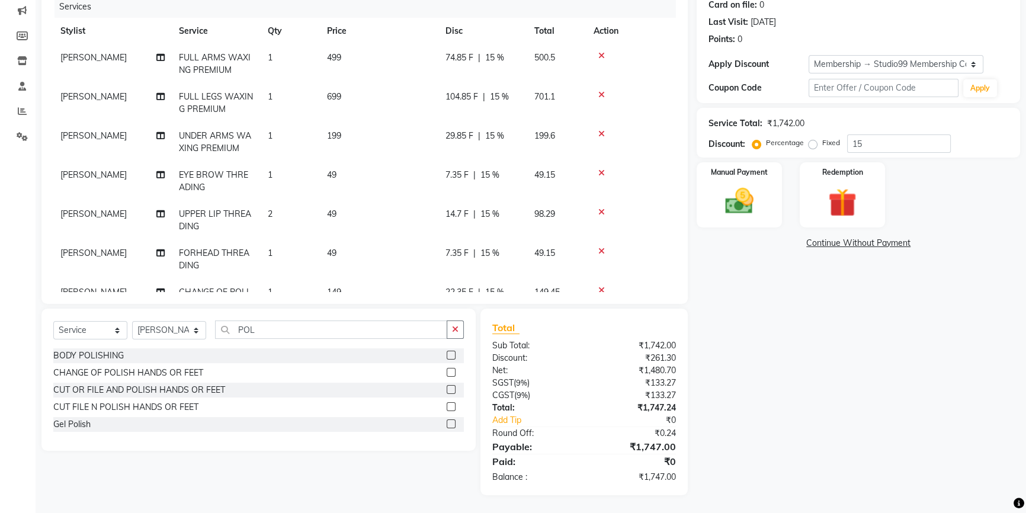
scroll to position [43, 0]
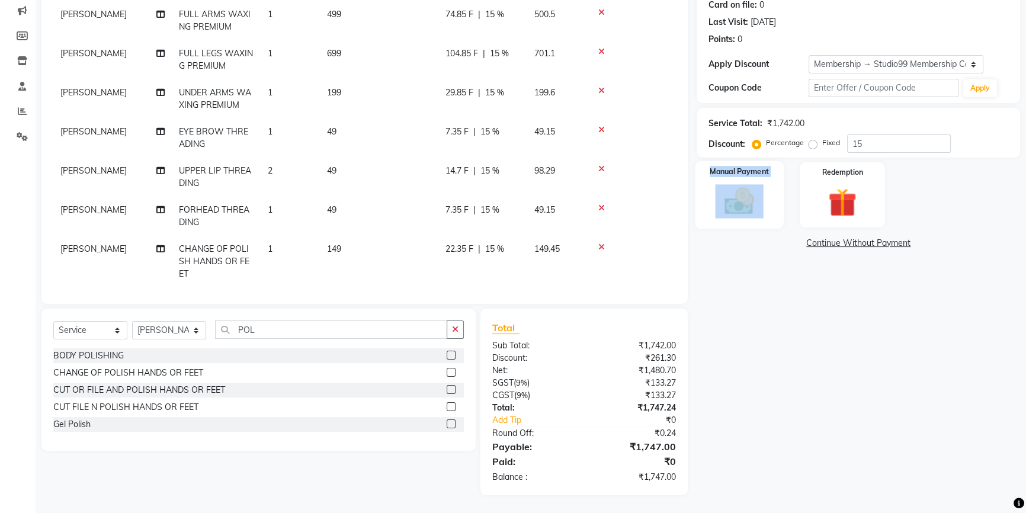
click at [746, 216] on div "Manual Payment" at bounding box center [739, 195] width 89 height 68
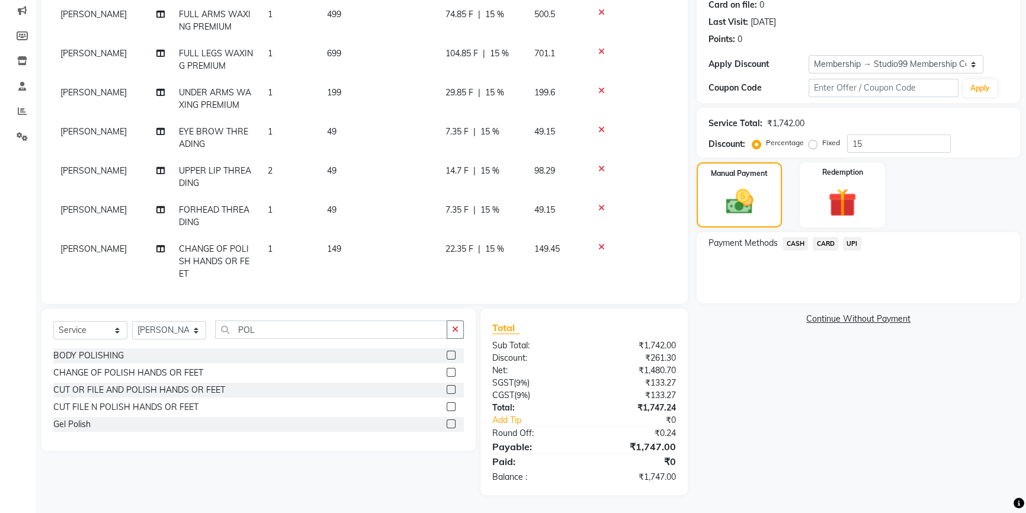
click at [856, 244] on span "UPI" at bounding box center [852, 244] width 18 height 14
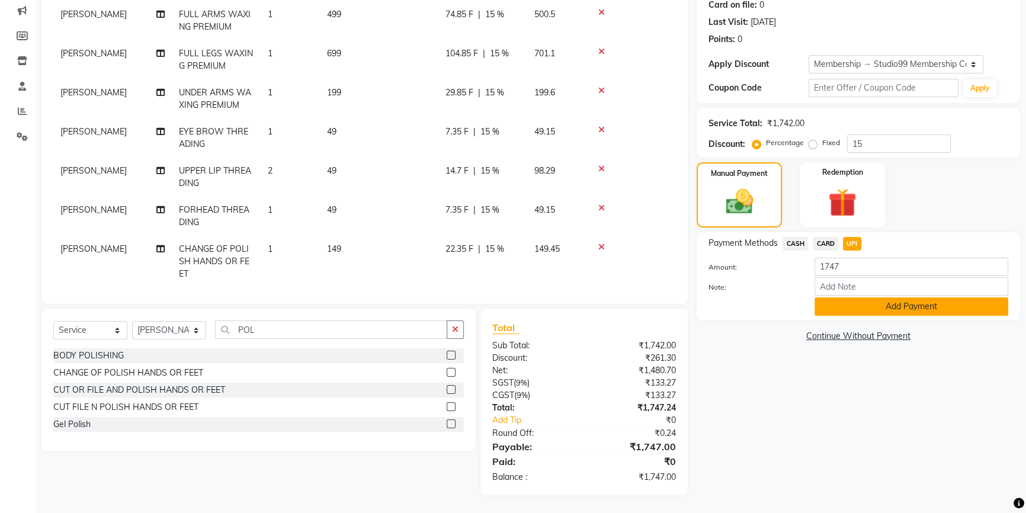
click at [849, 304] on button "Add Payment" at bounding box center [912, 306] width 194 height 18
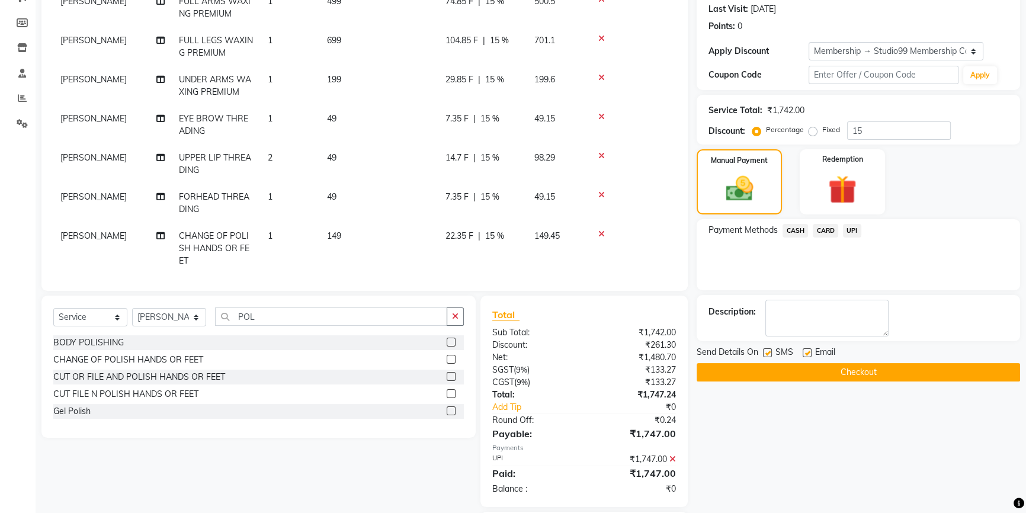
scroll to position [218, 0]
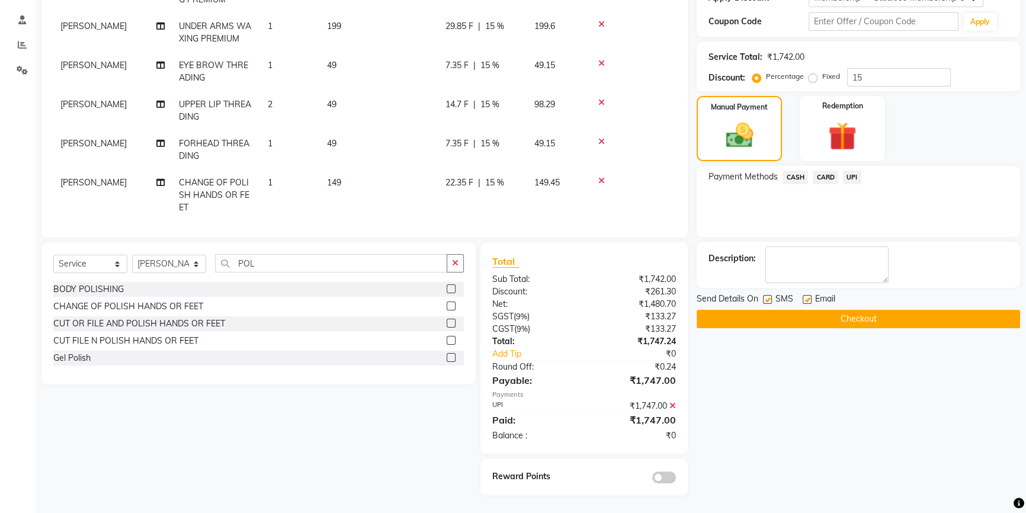
click at [818, 321] on button "Checkout" at bounding box center [859, 319] width 324 height 18
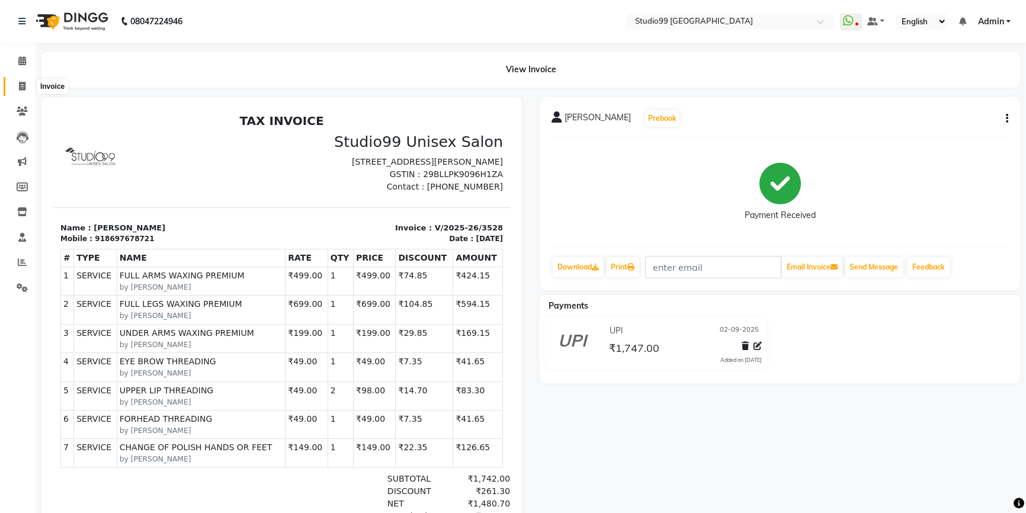
click at [17, 81] on span at bounding box center [22, 87] width 21 height 14
select select "6042"
select select "service"
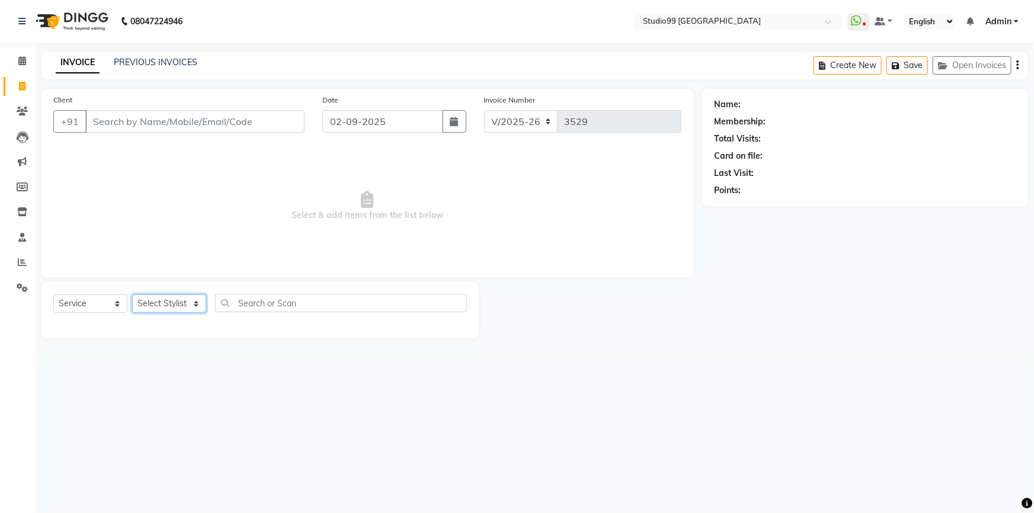
drag, startPoint x: 174, startPoint y: 303, endPoint x: 171, endPoint y: 294, distance: 9.4
click at [171, 294] on select "Select Stylist Admin AKSHAY [PERSON_NAME] mahi [PERSON_NAME] [PERSON_NAME] [PER…" at bounding box center [169, 303] width 74 height 18
select select "58534"
click at [132, 294] on select "Select Stylist Admin AKSHAY [PERSON_NAME] mahi [PERSON_NAME] [PERSON_NAME] [PER…" at bounding box center [169, 303] width 74 height 18
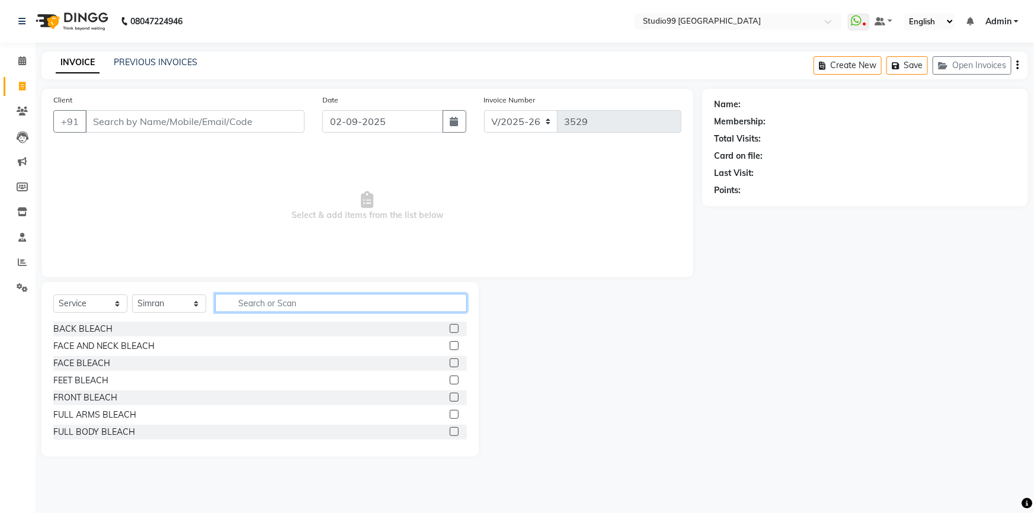
drag, startPoint x: 244, startPoint y: 306, endPoint x: 270, endPoint y: 363, distance: 62.0
click at [267, 358] on div "Select Service Product Membership Package Voucher Prepaid Gift Card Select Styl…" at bounding box center [259, 369] width 437 height 175
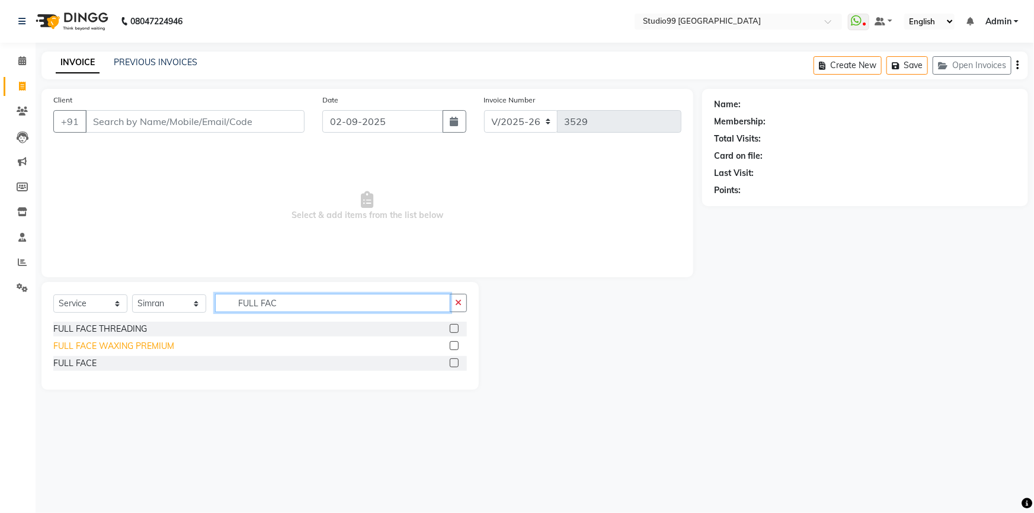
type input "FULL FAC"
drag, startPoint x: 68, startPoint y: 344, endPoint x: 75, endPoint y: 344, distance: 7.7
click at [72, 344] on div "FULL FACE WAXING PREMIUM" at bounding box center [113, 346] width 121 height 12
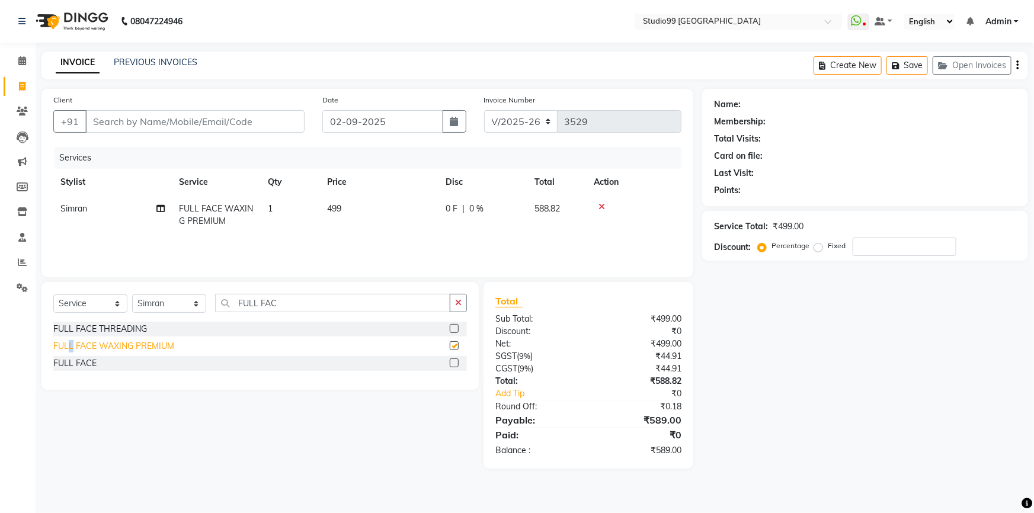
checkbox input "false"
click at [348, 300] on input "FULL FAC" at bounding box center [332, 303] width 235 height 18
type input "F"
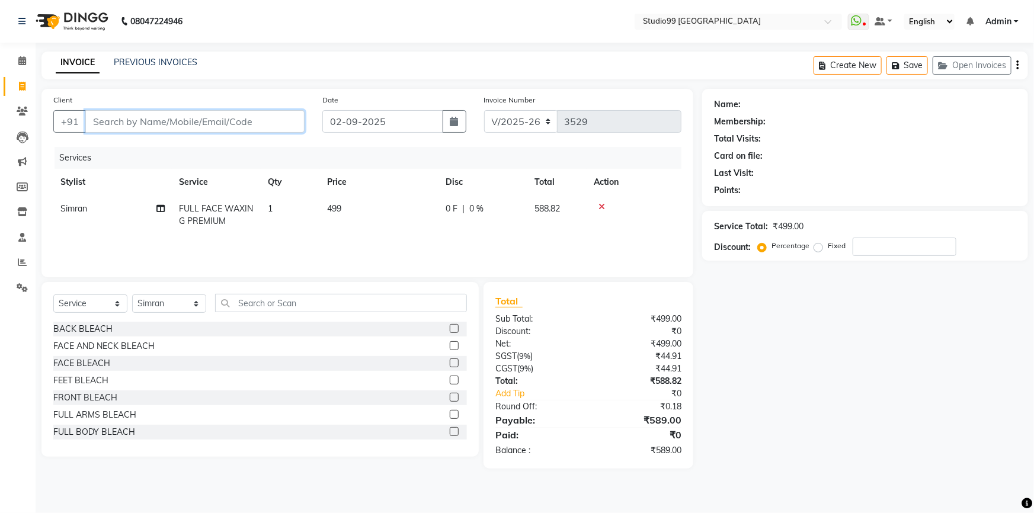
click at [145, 124] on input "Client" at bounding box center [194, 121] width 219 height 23
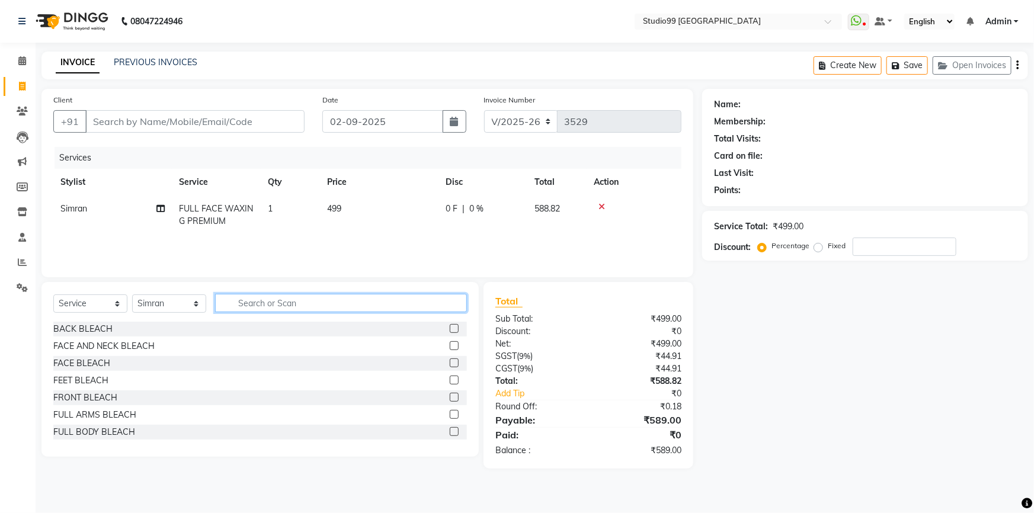
click at [275, 299] on input "text" at bounding box center [341, 303] width 252 height 18
type input "EYE"
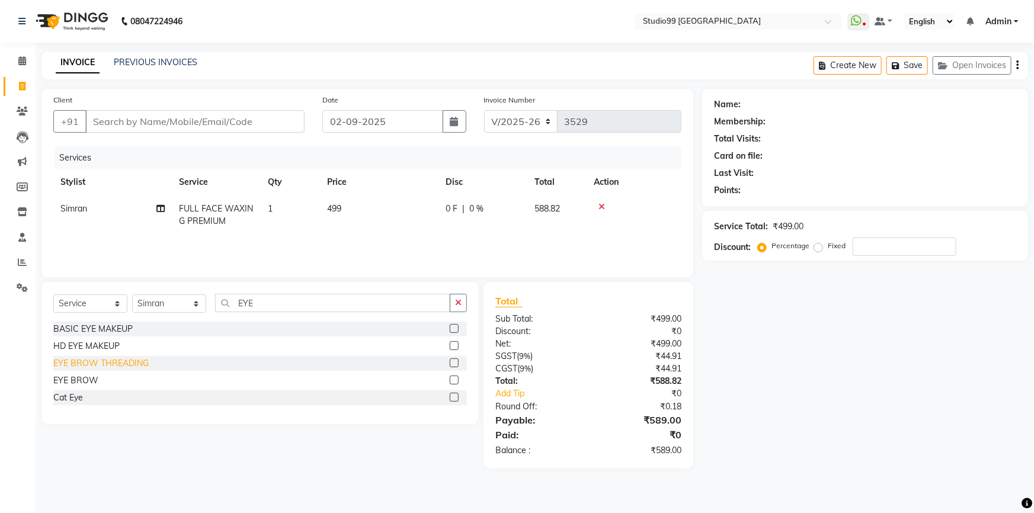
click at [101, 363] on div "EYE BROW THREADING" at bounding box center [100, 363] width 95 height 12
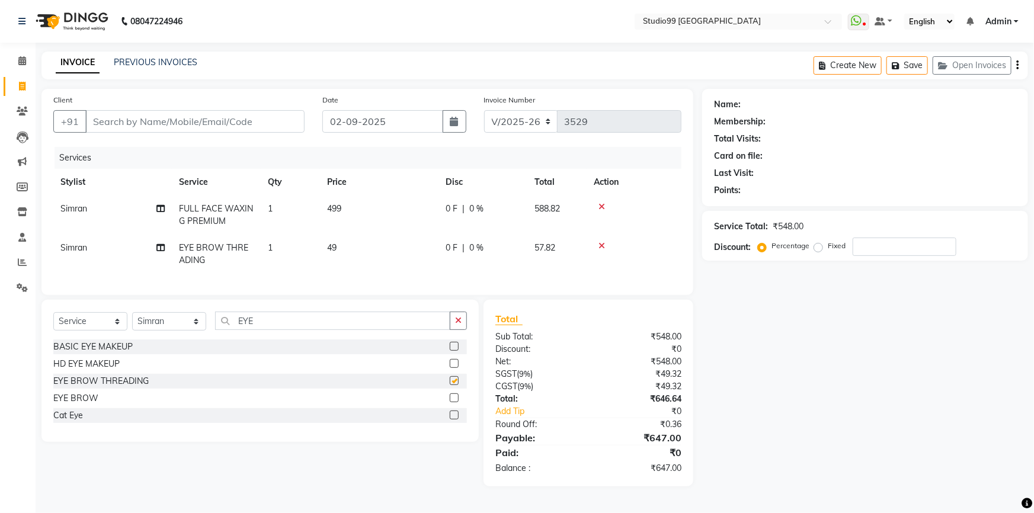
checkbox input "false"
click at [155, 113] on input "Client" at bounding box center [194, 121] width 219 height 23
type input "7"
type input "0"
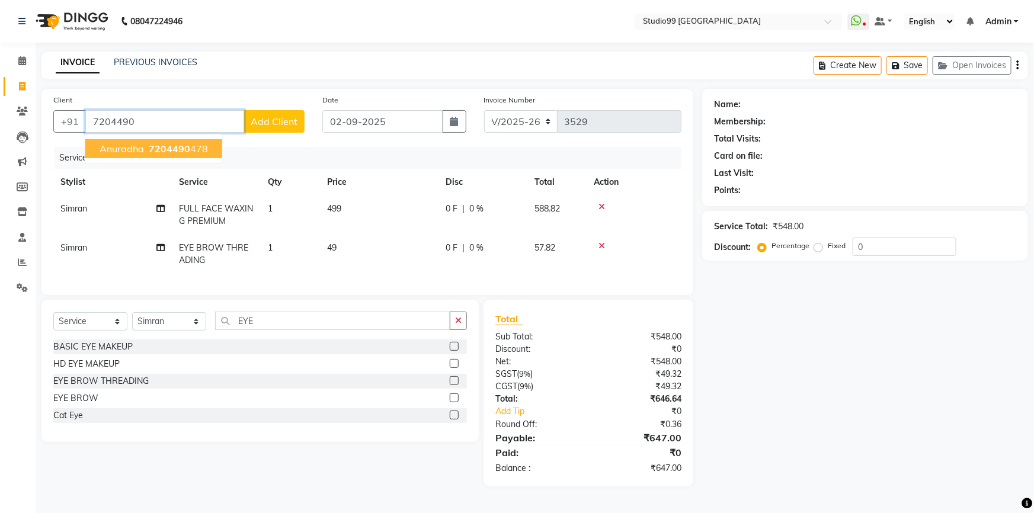
click at [149, 144] on span "7204490" at bounding box center [169, 149] width 41 height 12
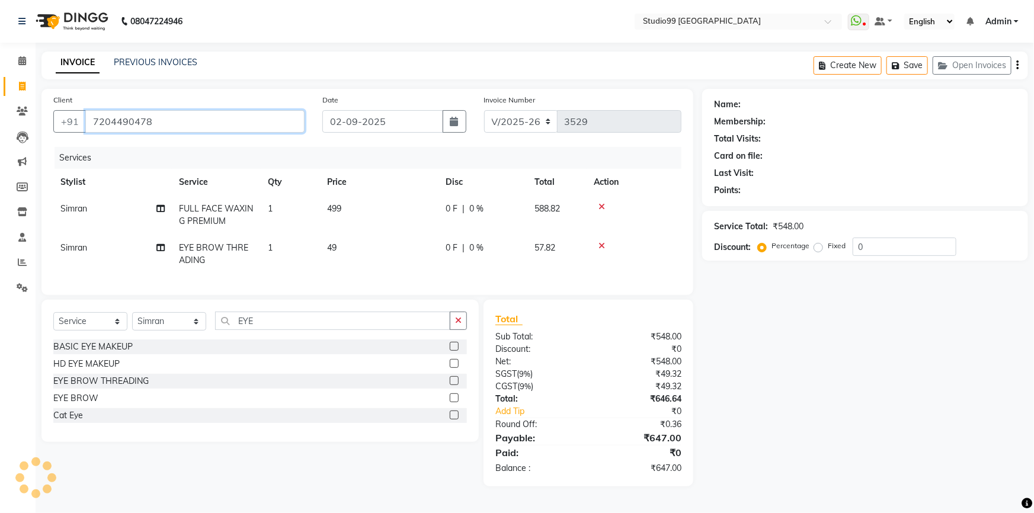
type input "7204490478"
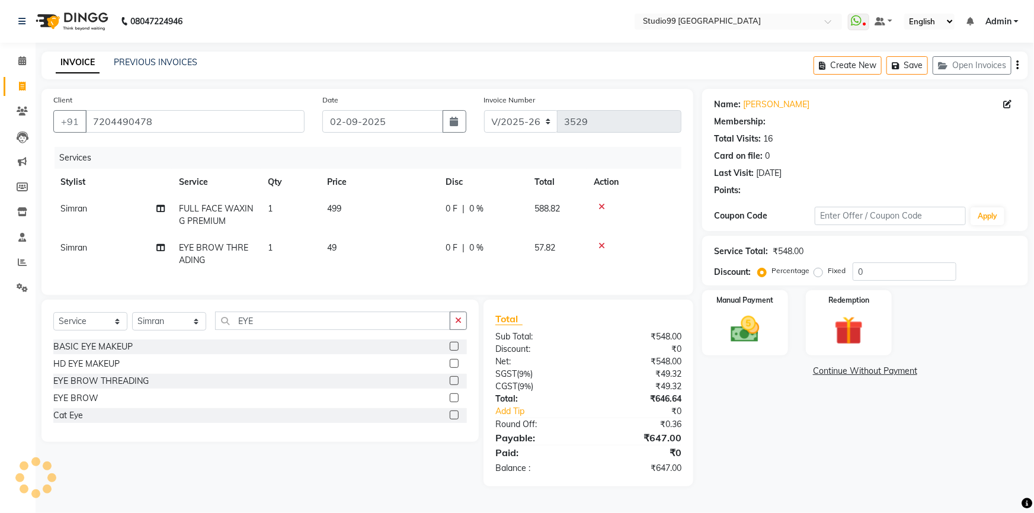
select select "1: Object"
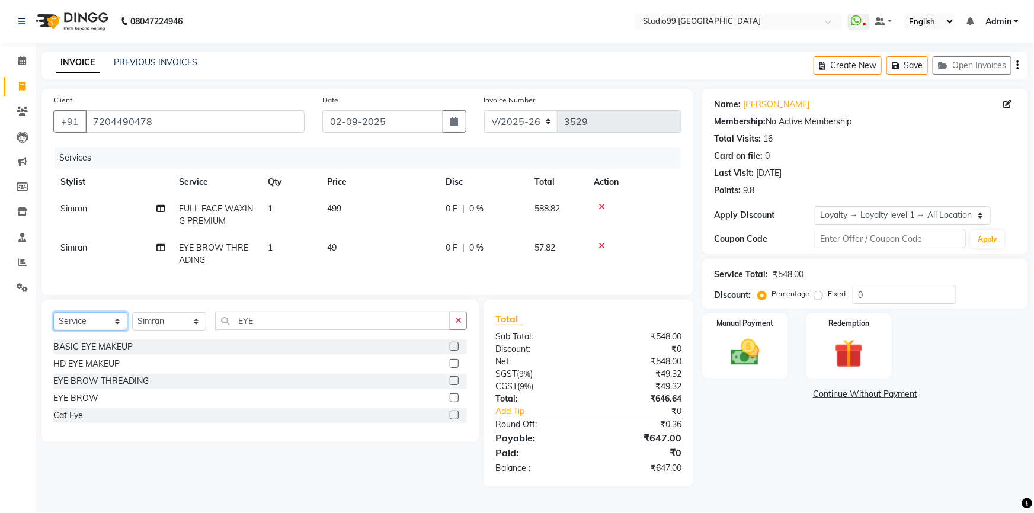
click at [87, 329] on select "Select Service Product Membership Package Voucher Prepaid Gift Card" at bounding box center [90, 321] width 74 height 18
click at [53, 321] on select "Select Service Product Membership Package Voucher Prepaid Gift Card" at bounding box center [90, 321] width 74 height 18
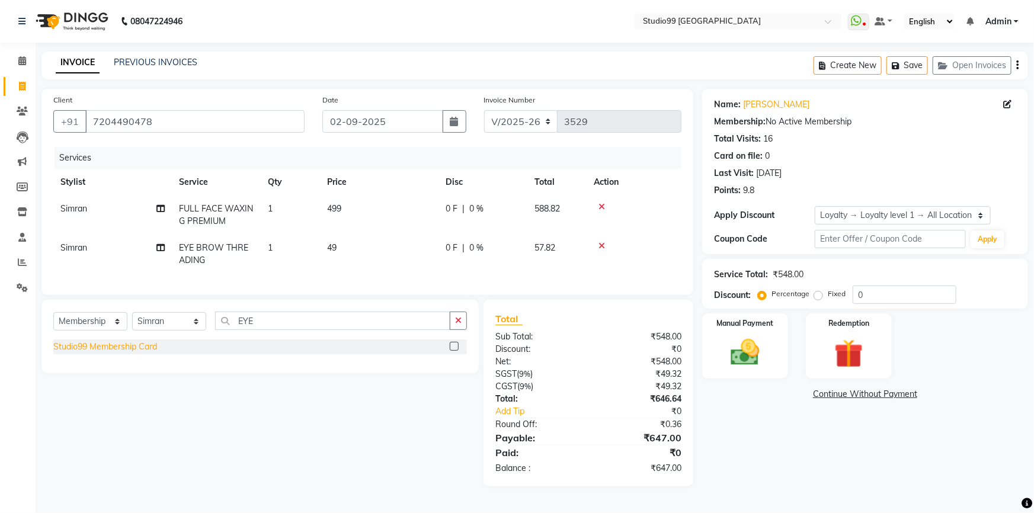
click at [123, 353] on div "Studio99 Membership Card" at bounding box center [105, 347] width 104 height 12
select select "select"
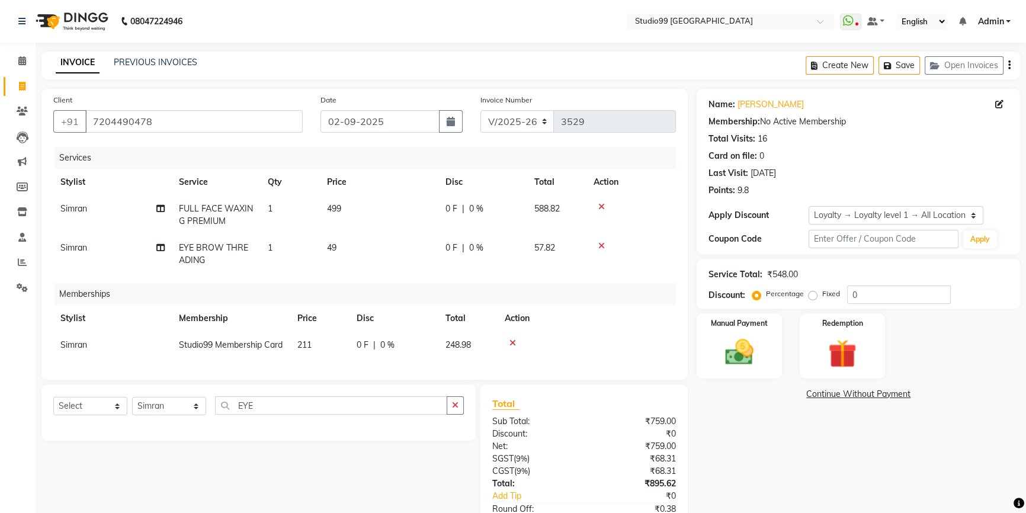
click at [83, 351] on td "Simran" at bounding box center [112, 345] width 119 height 27
select select "58534"
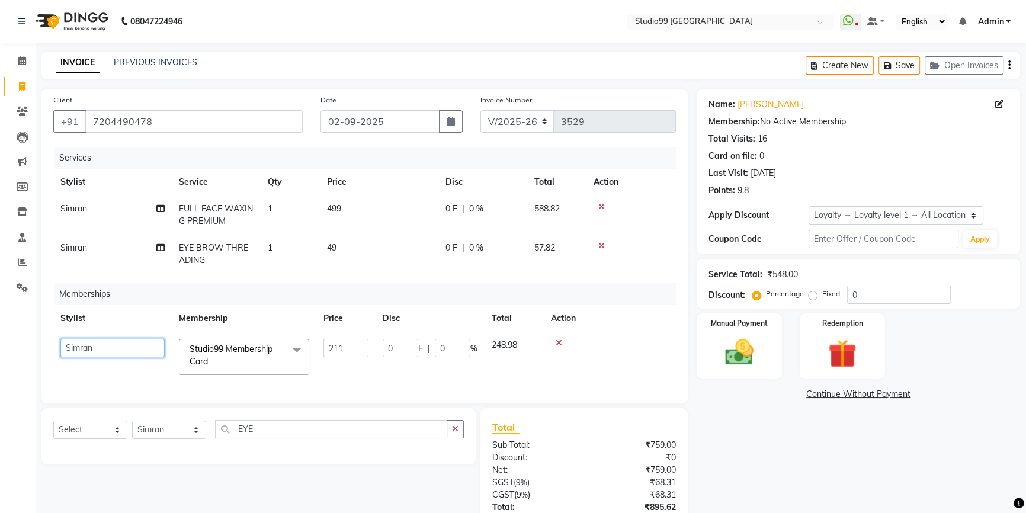
click at [83, 350] on select "Admin [PERSON_NAME] mahi [PERSON_NAME] [PERSON_NAME] [PERSON_NAME] [PERSON_NAME…" at bounding box center [112, 348] width 104 height 18
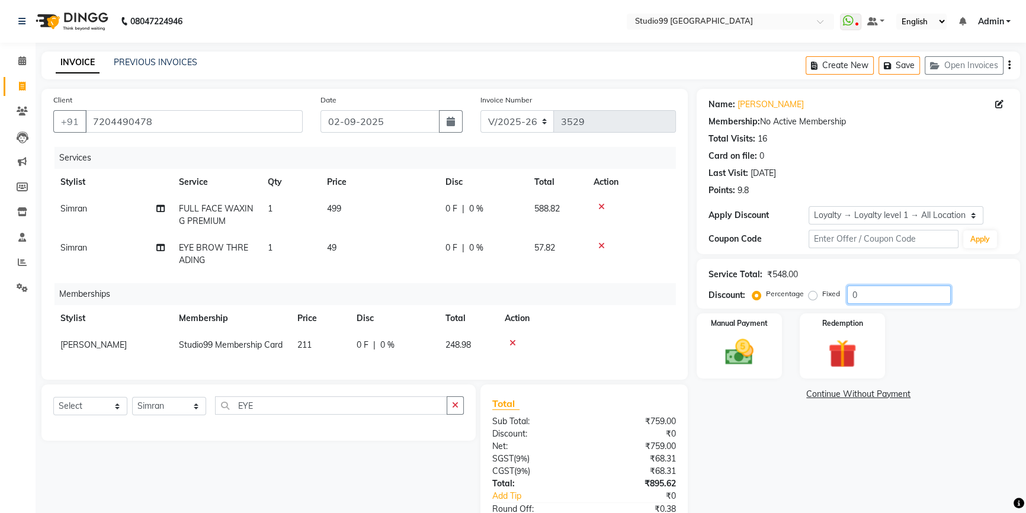
click at [880, 296] on input "0" at bounding box center [899, 295] width 104 height 18
type input "015"
click at [920, 353] on div "Manual Payment Redemption" at bounding box center [858, 345] width 341 height 65
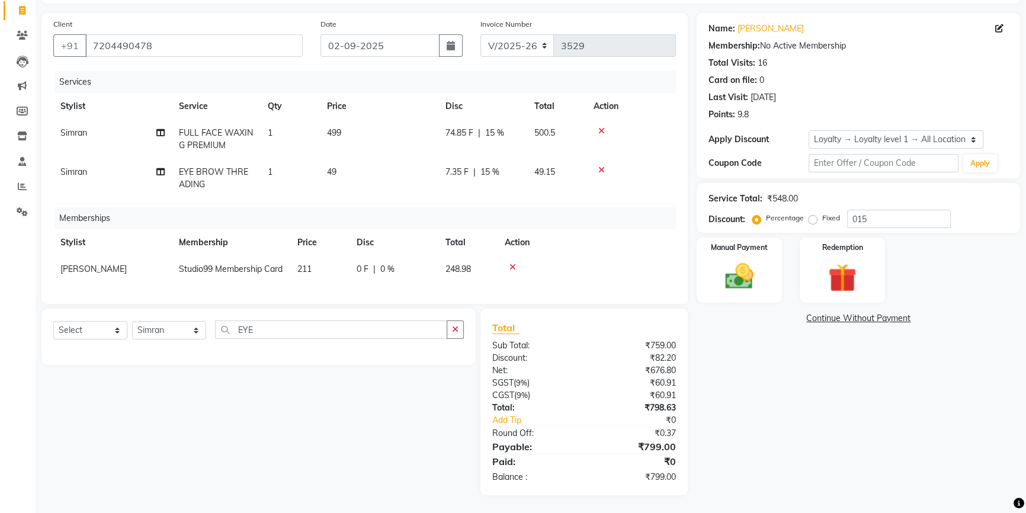
scroll to position [96, 0]
click at [733, 260] on img at bounding box center [740, 277] width 48 height 34
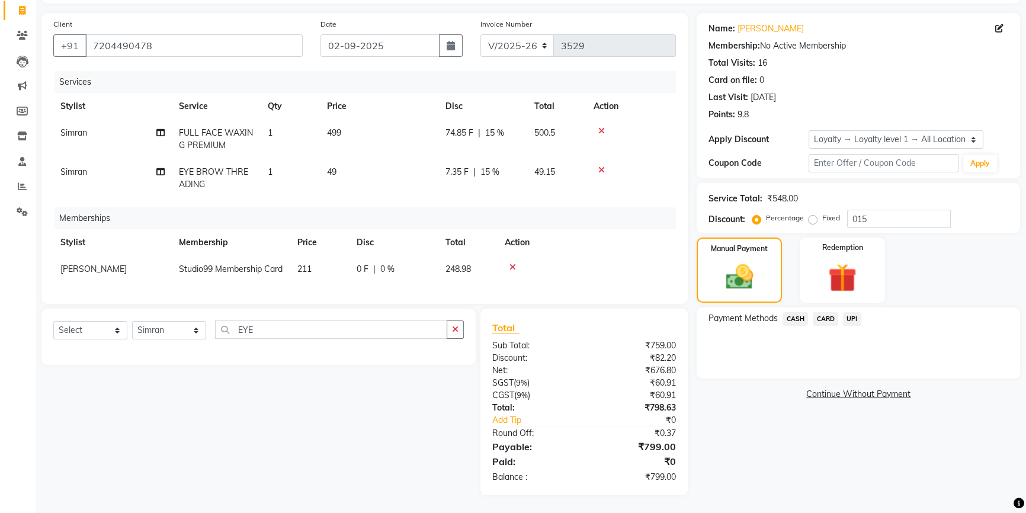
click at [830, 312] on span "CARD" at bounding box center [825, 319] width 25 height 14
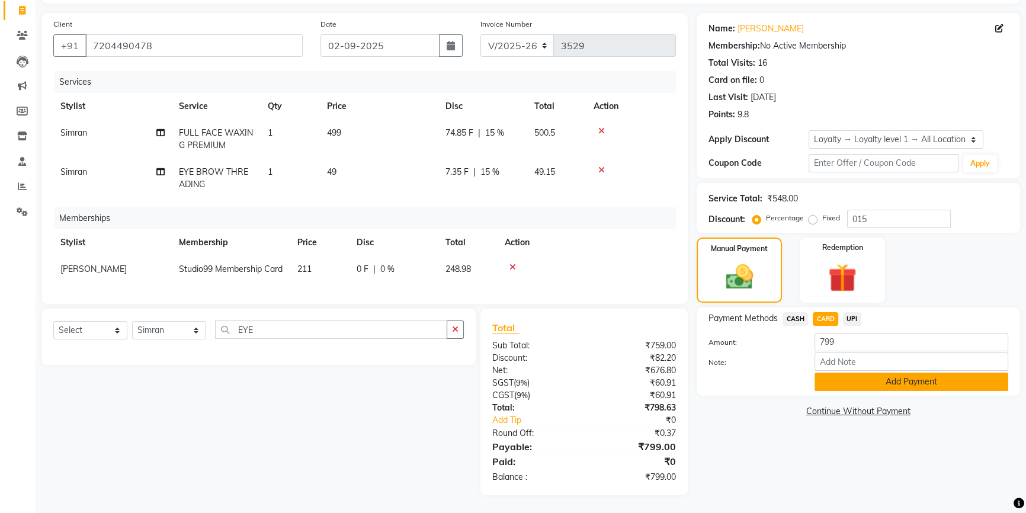
click at [848, 373] on button "Add Payment" at bounding box center [912, 382] width 194 height 18
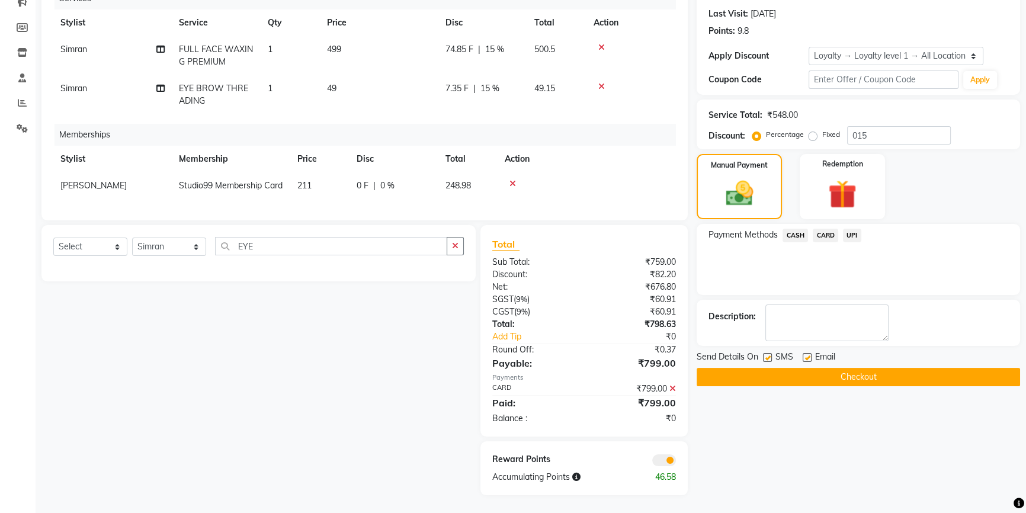
scroll to position [72, 0]
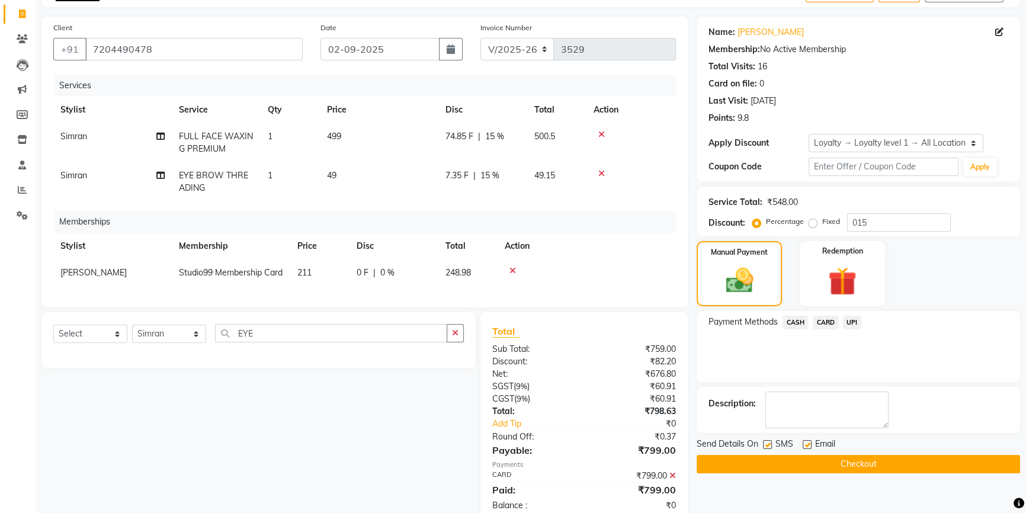
click at [778, 466] on button "Checkout" at bounding box center [859, 464] width 324 height 18
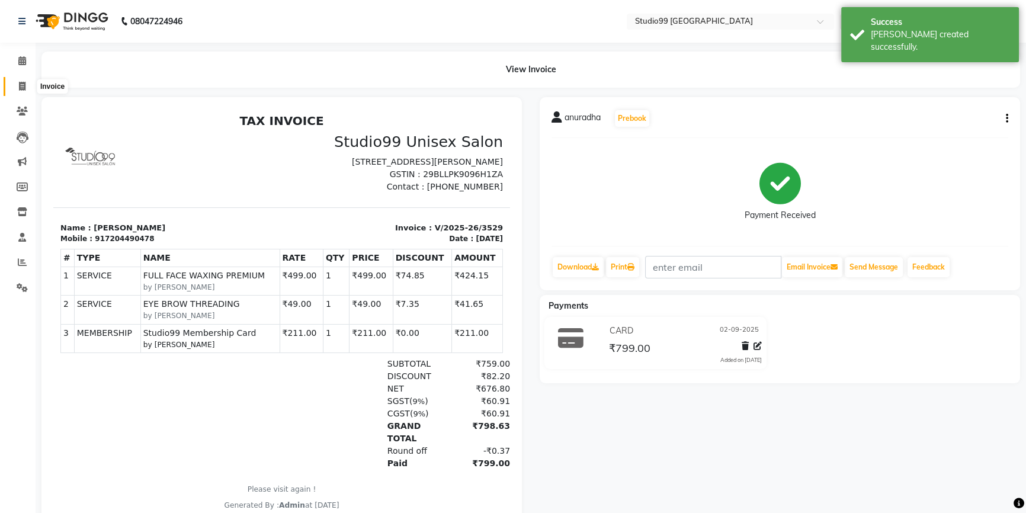
click at [15, 89] on span at bounding box center [22, 87] width 21 height 14
select select "6042"
select select "service"
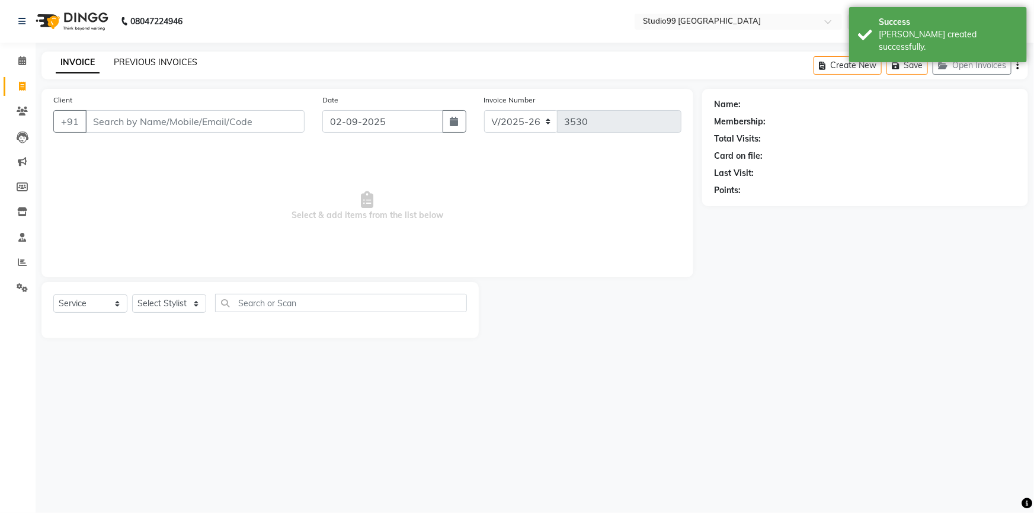
click at [143, 65] on link "PREVIOUS INVOICES" at bounding box center [156, 62] width 84 height 11
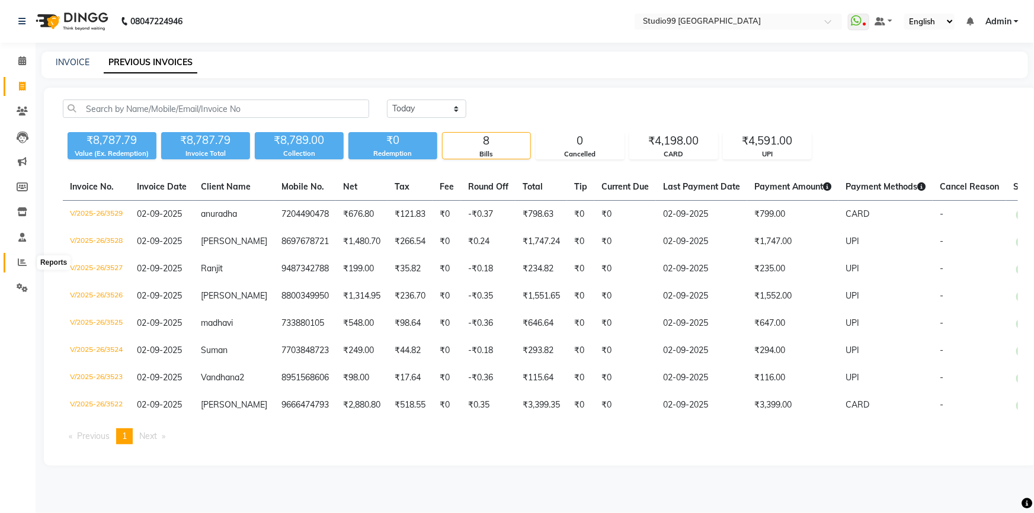
click at [25, 256] on span at bounding box center [22, 263] width 21 height 14
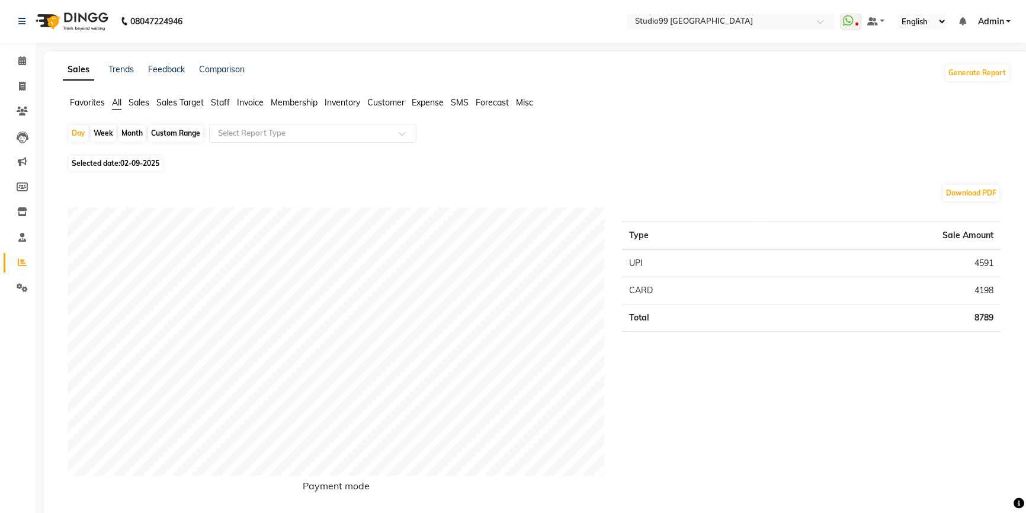
click at [25, 256] on span at bounding box center [22, 263] width 21 height 14
click at [26, 254] on link "Reports" at bounding box center [18, 263] width 28 height 20
click at [26, 253] on link "Reports" at bounding box center [18, 263] width 28 height 20
click at [223, 105] on span "Staff" at bounding box center [220, 102] width 19 height 11
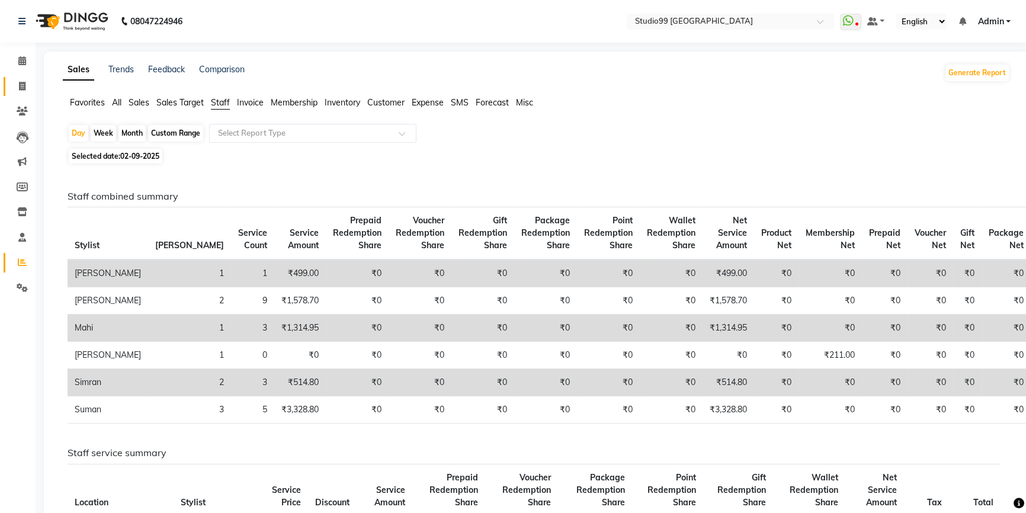
click at [17, 85] on span at bounding box center [22, 87] width 21 height 14
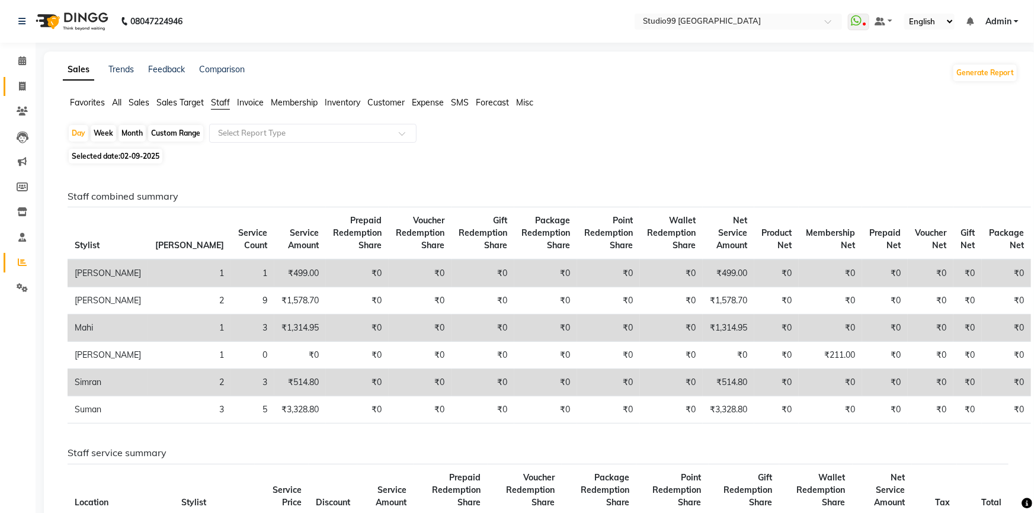
select select "6042"
select select "service"
